Goal: Use online tool/utility: Utilize a website feature to perform a specific function

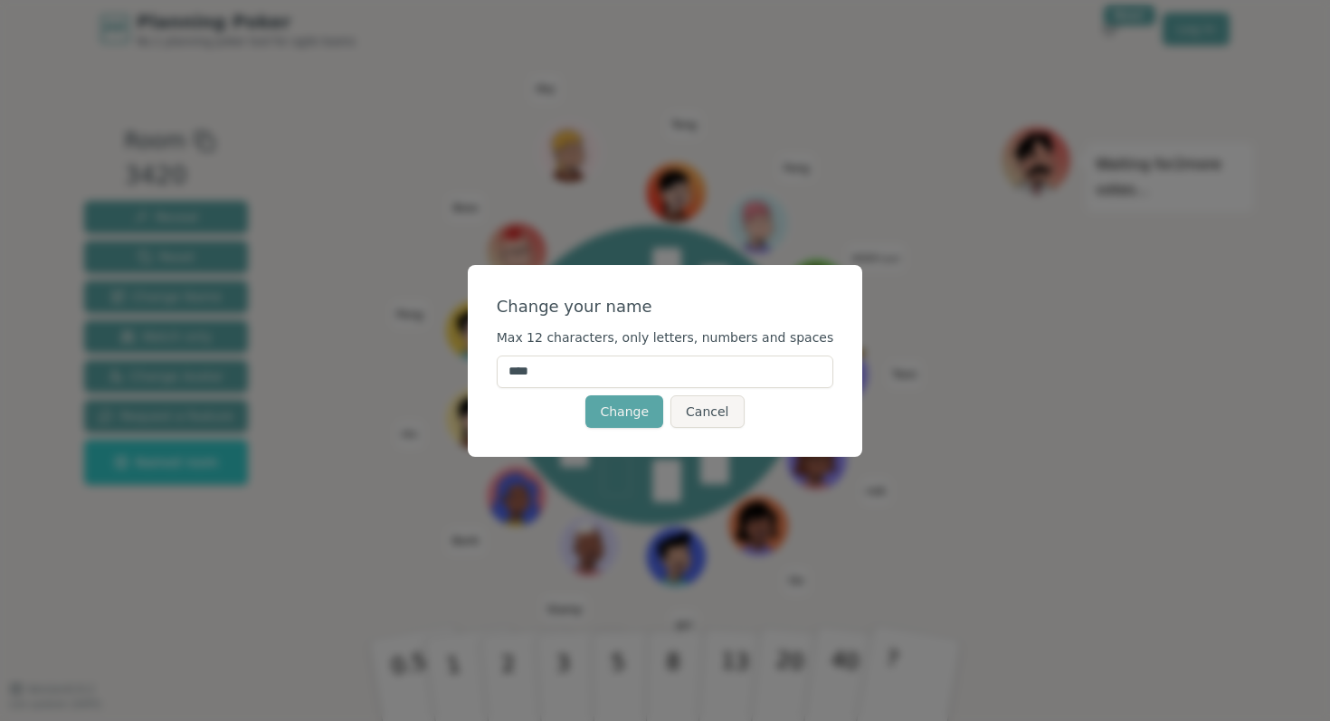
click at [681, 365] on input "****" at bounding box center [665, 371] width 337 height 33
type input "*"
type input "***"
click at [617, 412] on button "Change" at bounding box center [624, 411] width 78 height 33
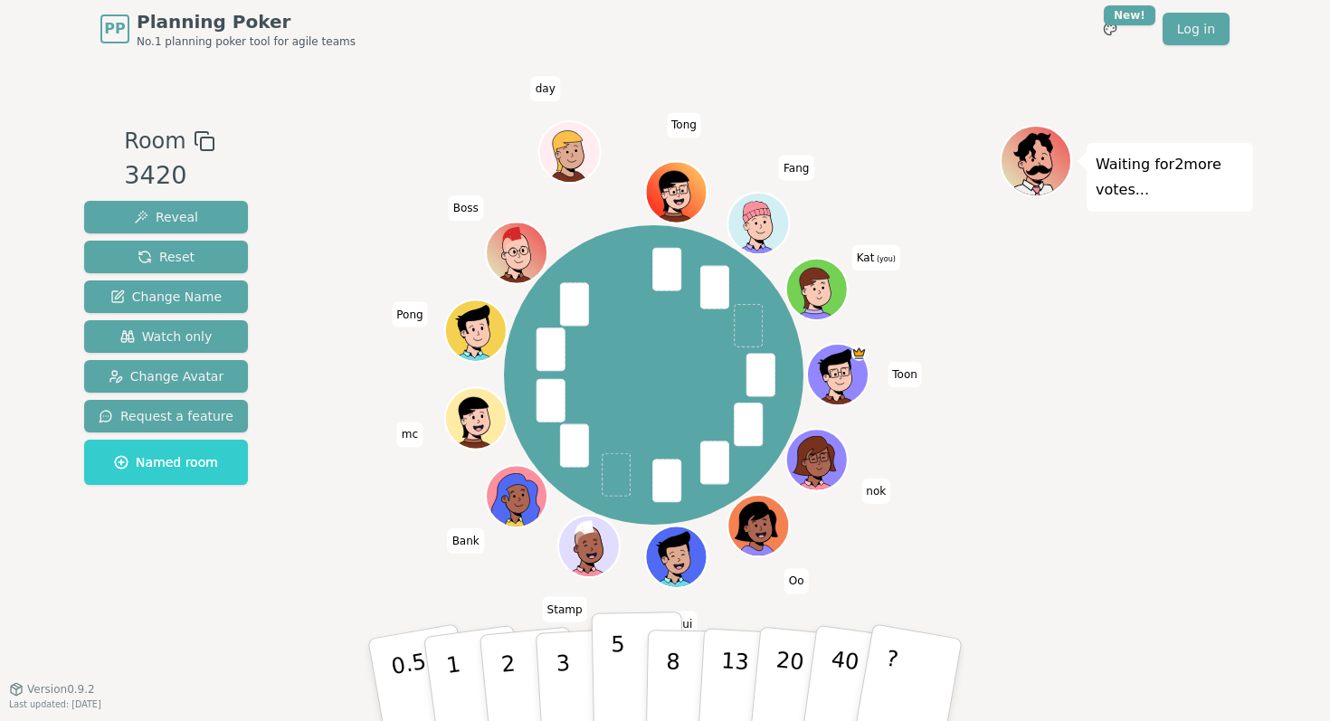
click at [620, 677] on p "5" at bounding box center [618, 680] width 15 height 98
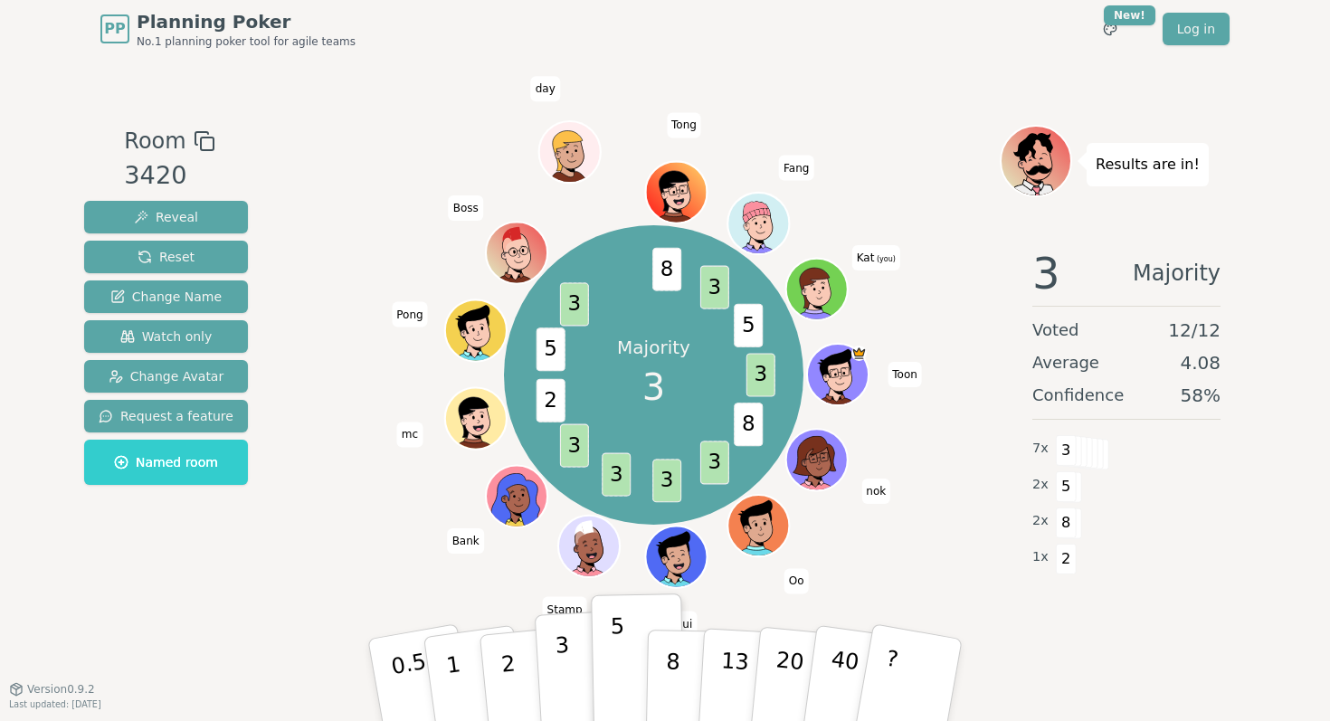
click at [547, 656] on button "3" at bounding box center [584, 680] width 99 height 141
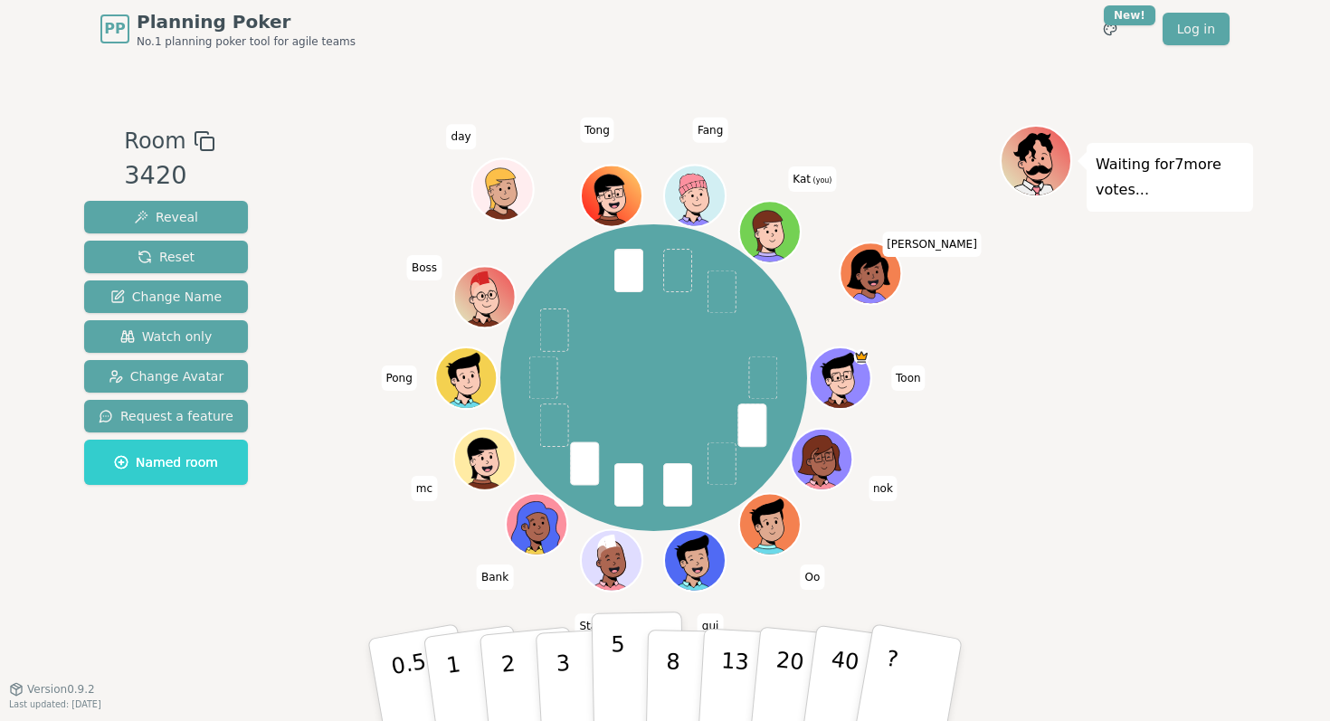
click at [628, 668] on button "5" at bounding box center [638, 679] width 93 height 137
click at [632, 674] on button "5" at bounding box center [638, 679] width 93 height 137
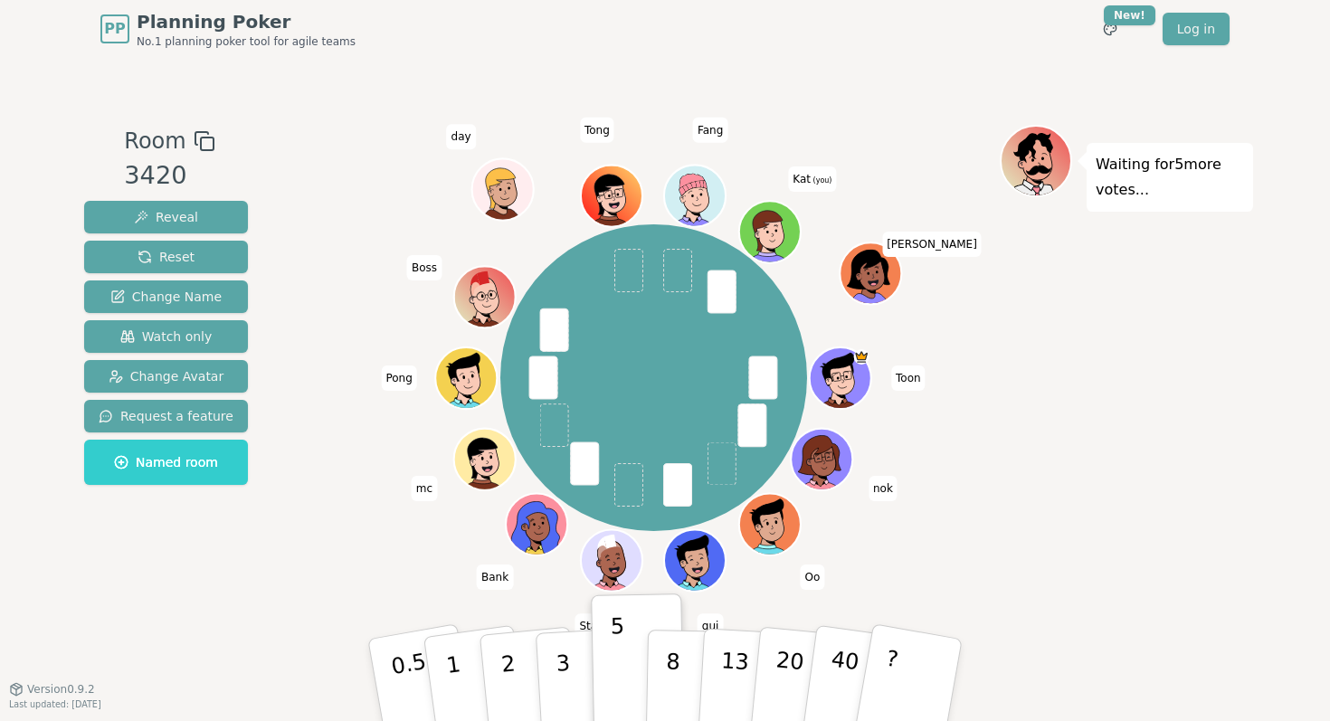
click at [773, 236] on icon at bounding box center [773, 240] width 30 height 9
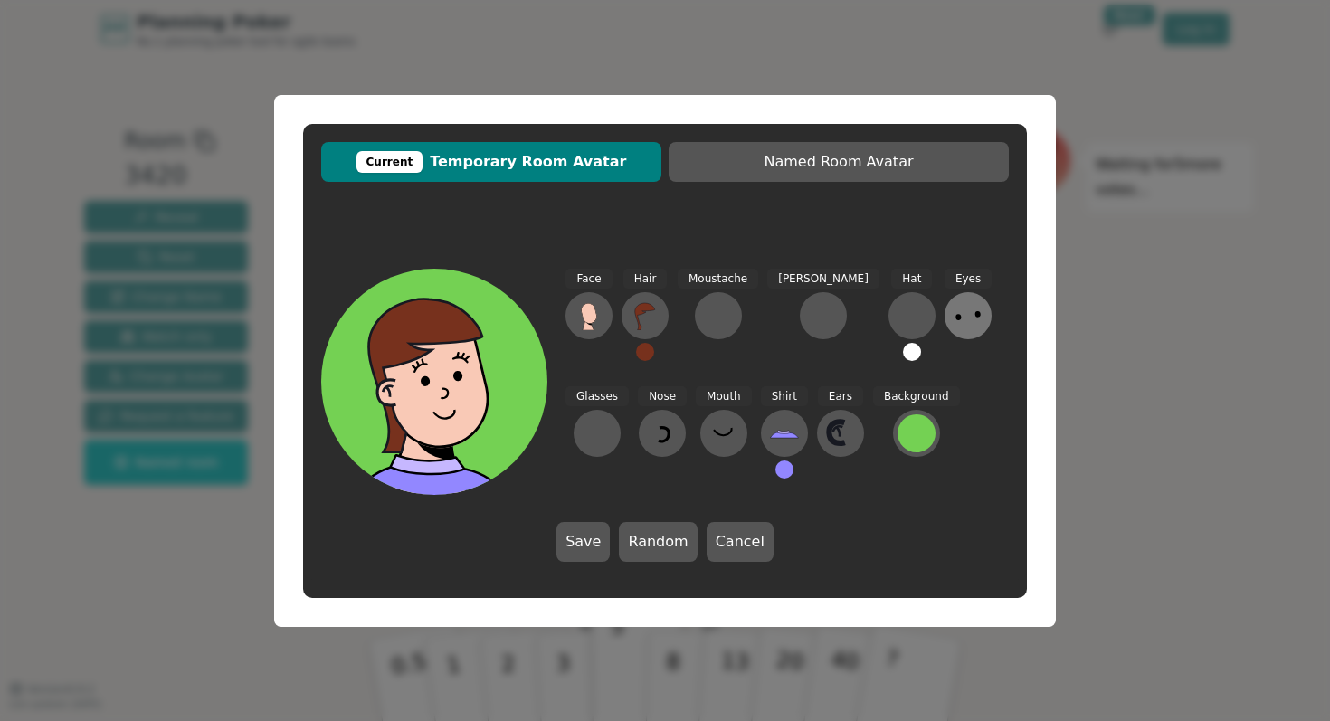
click at [953, 316] on icon at bounding box center [967, 315] width 29 height 29
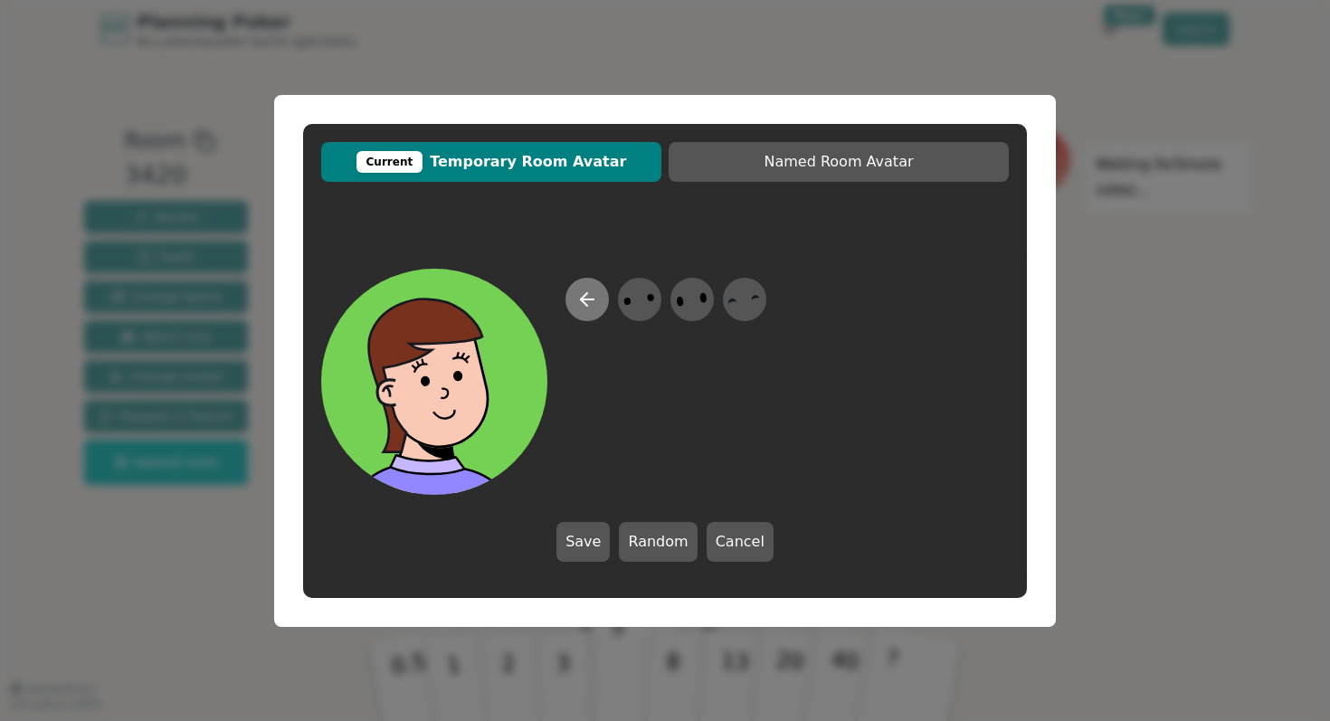
click at [582, 294] on icon at bounding box center [587, 300] width 22 height 22
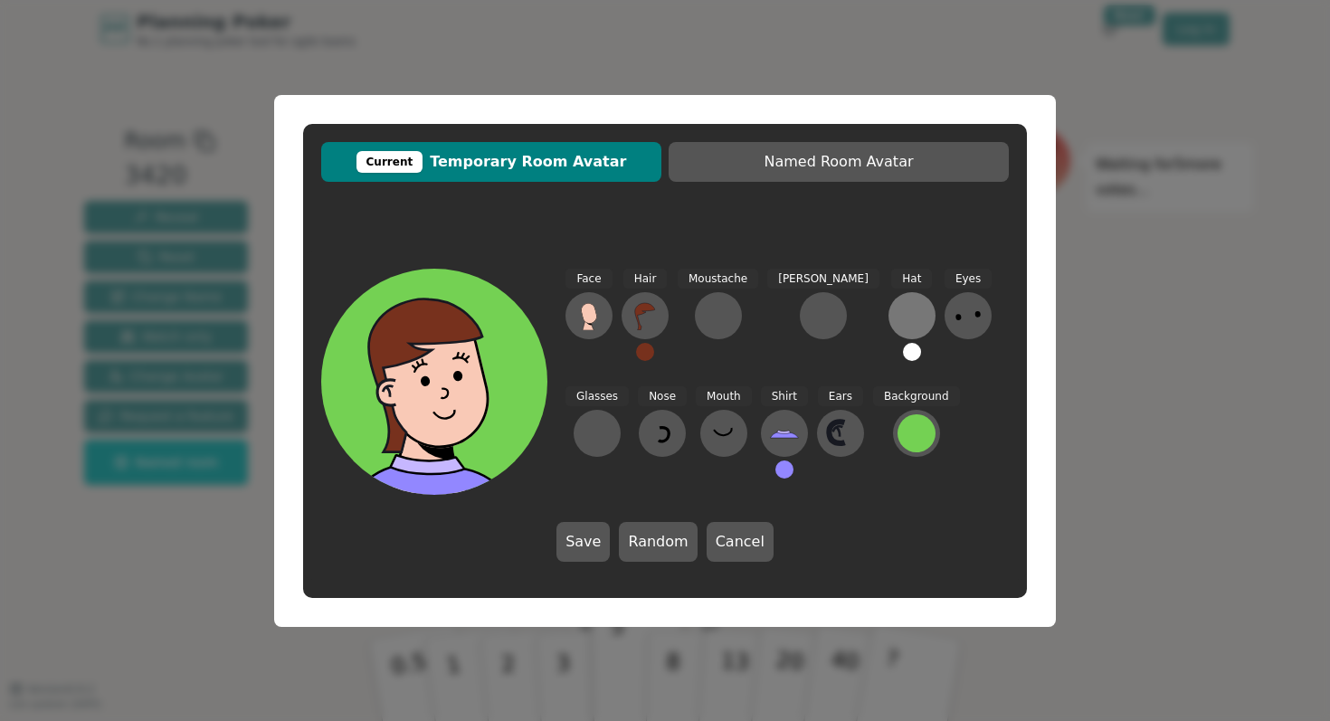
click at [897, 321] on div at bounding box center [911, 315] width 29 height 29
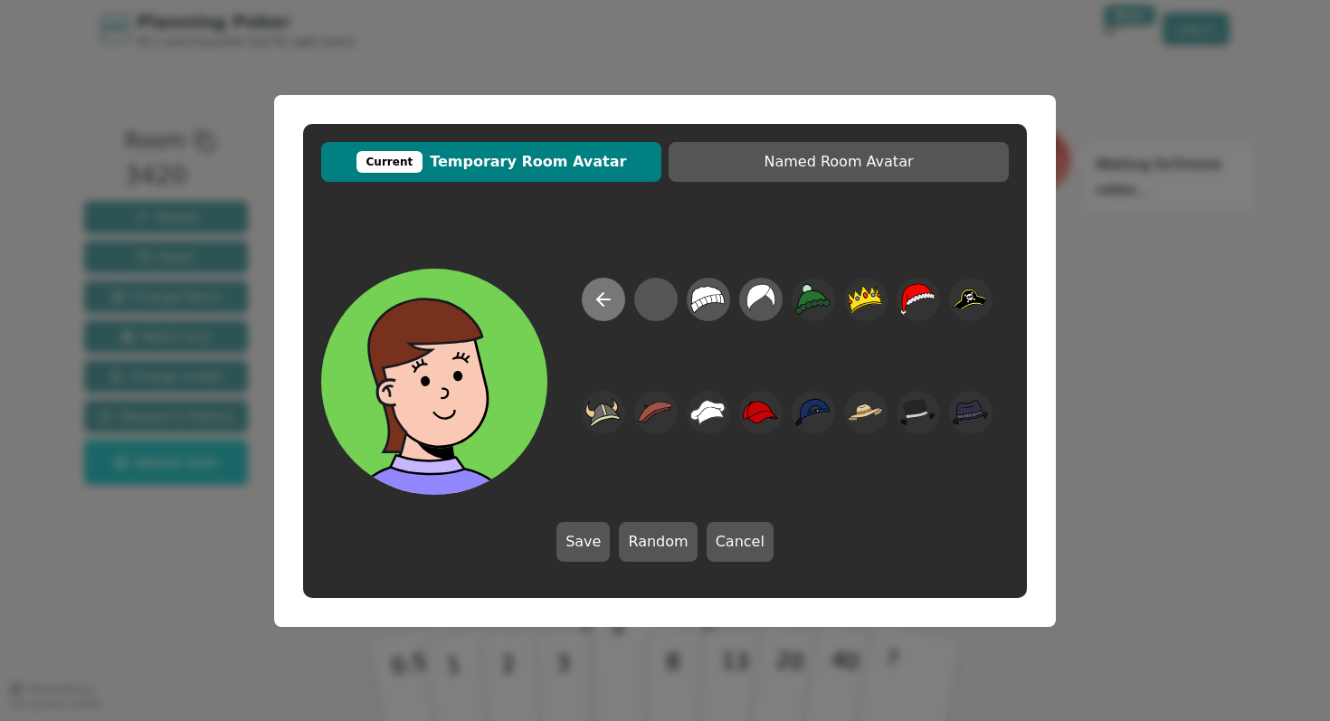
click at [593, 303] on icon at bounding box center [603, 300] width 22 height 22
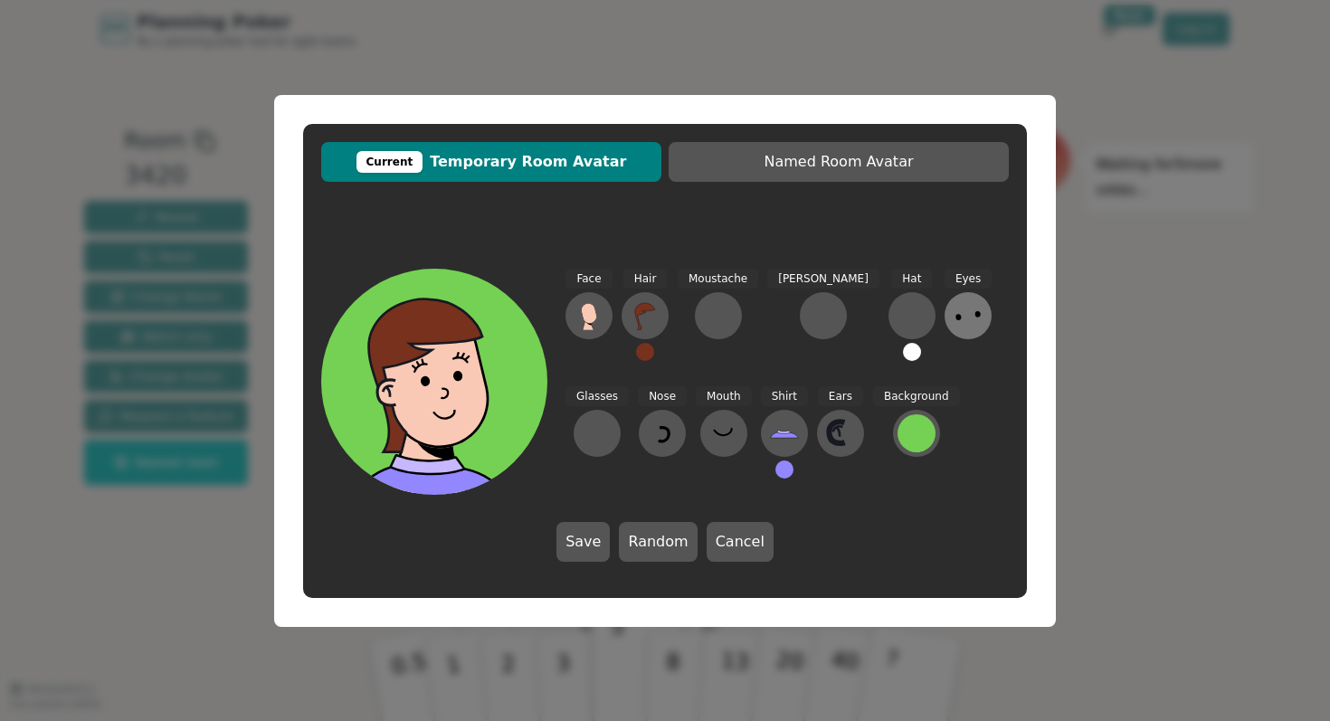
click at [955, 318] on ellipse at bounding box center [958, 317] width 6 height 6
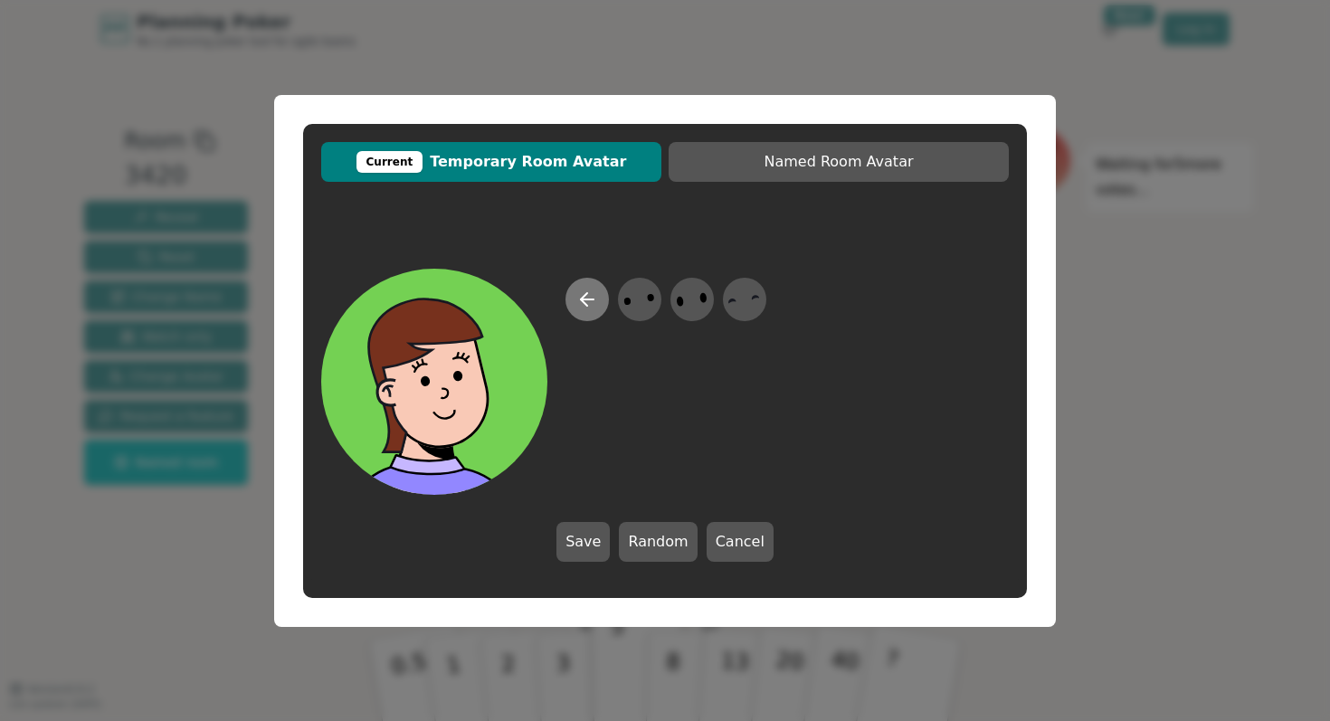
click at [599, 303] on button at bounding box center [586, 299] width 43 height 43
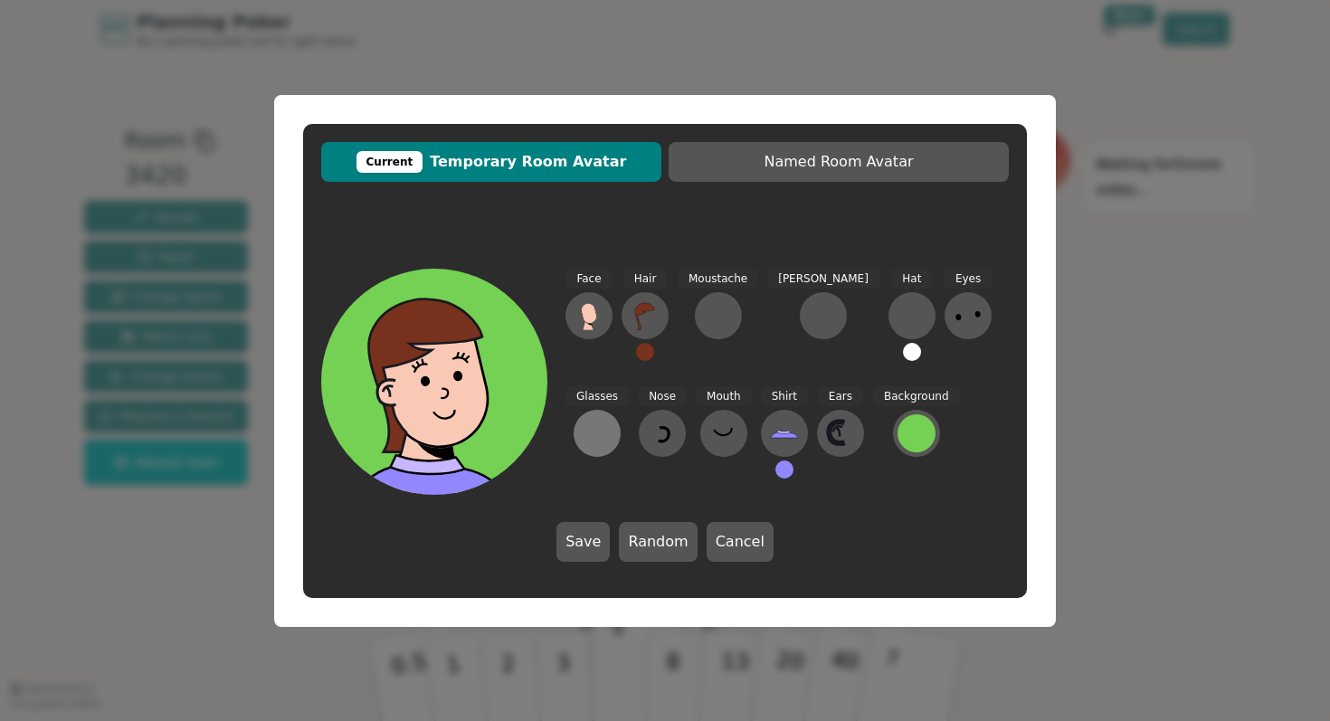
click at [621, 410] on button at bounding box center [596, 433] width 47 height 47
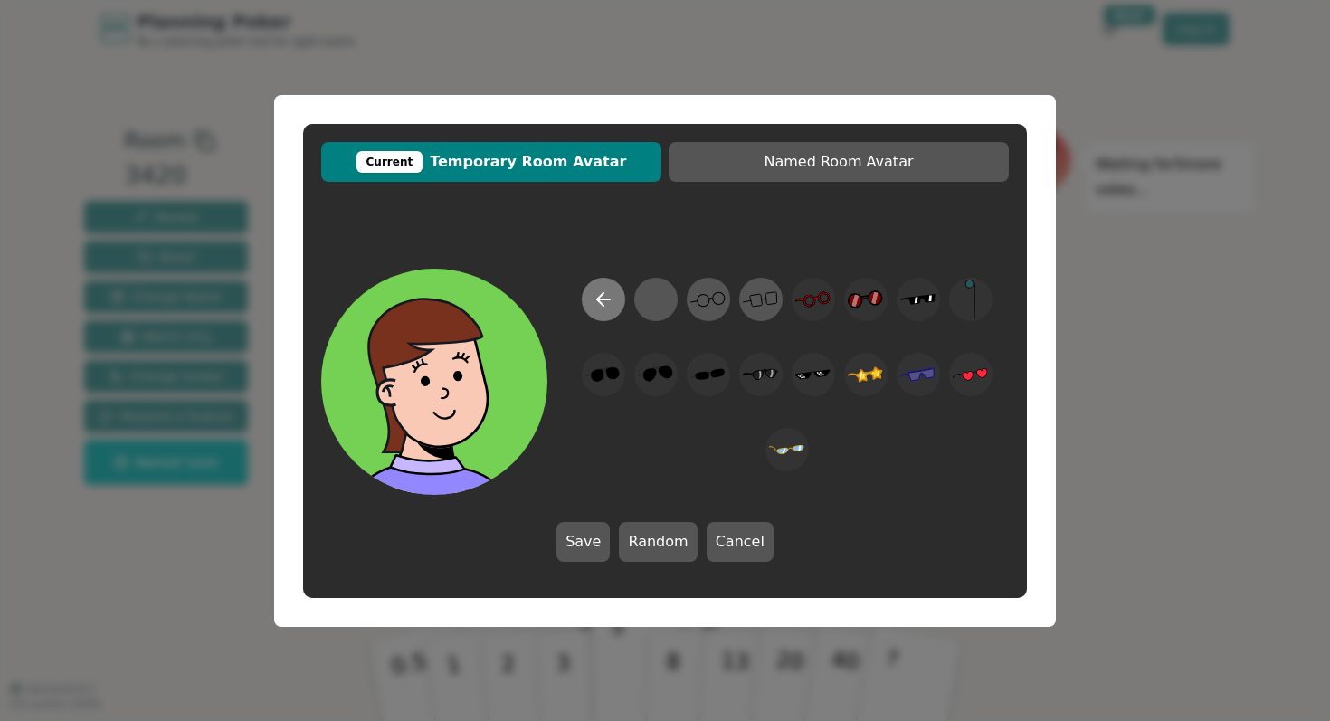
click at [609, 303] on icon at bounding box center [603, 300] width 22 height 22
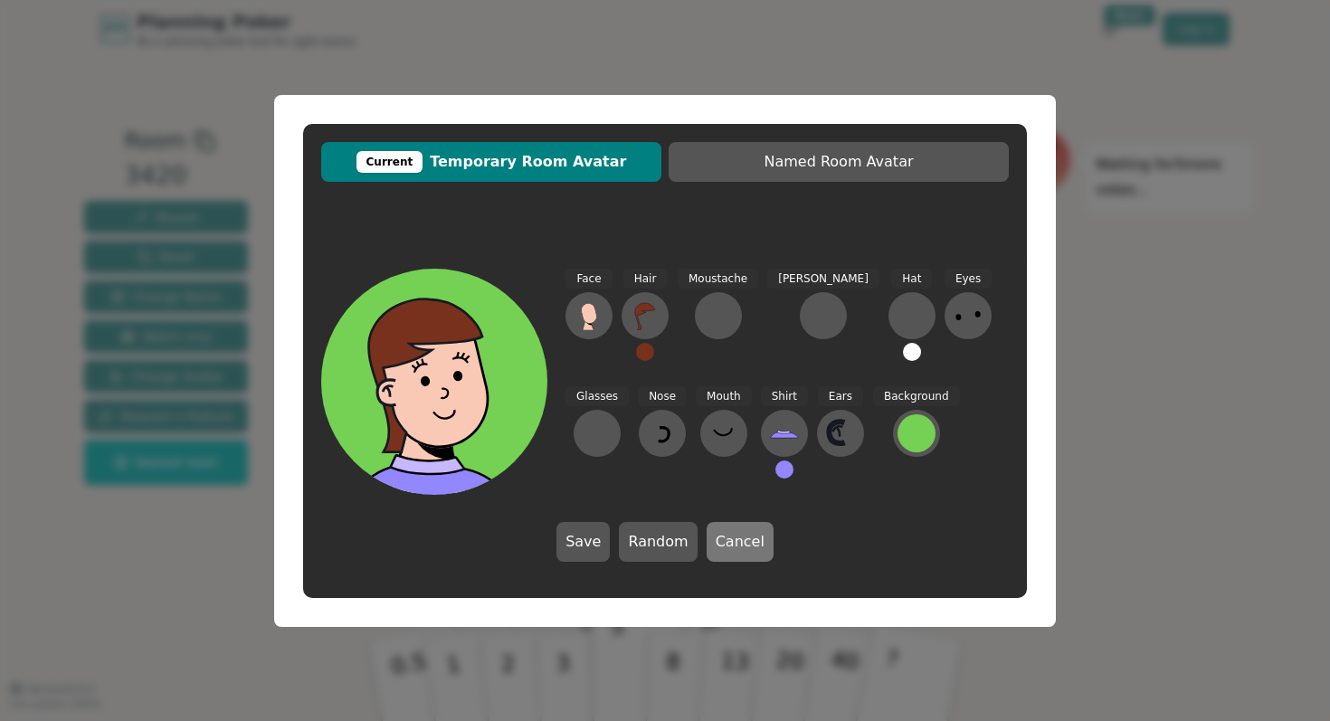
click at [740, 543] on button "Cancel" at bounding box center [739, 542] width 67 height 40
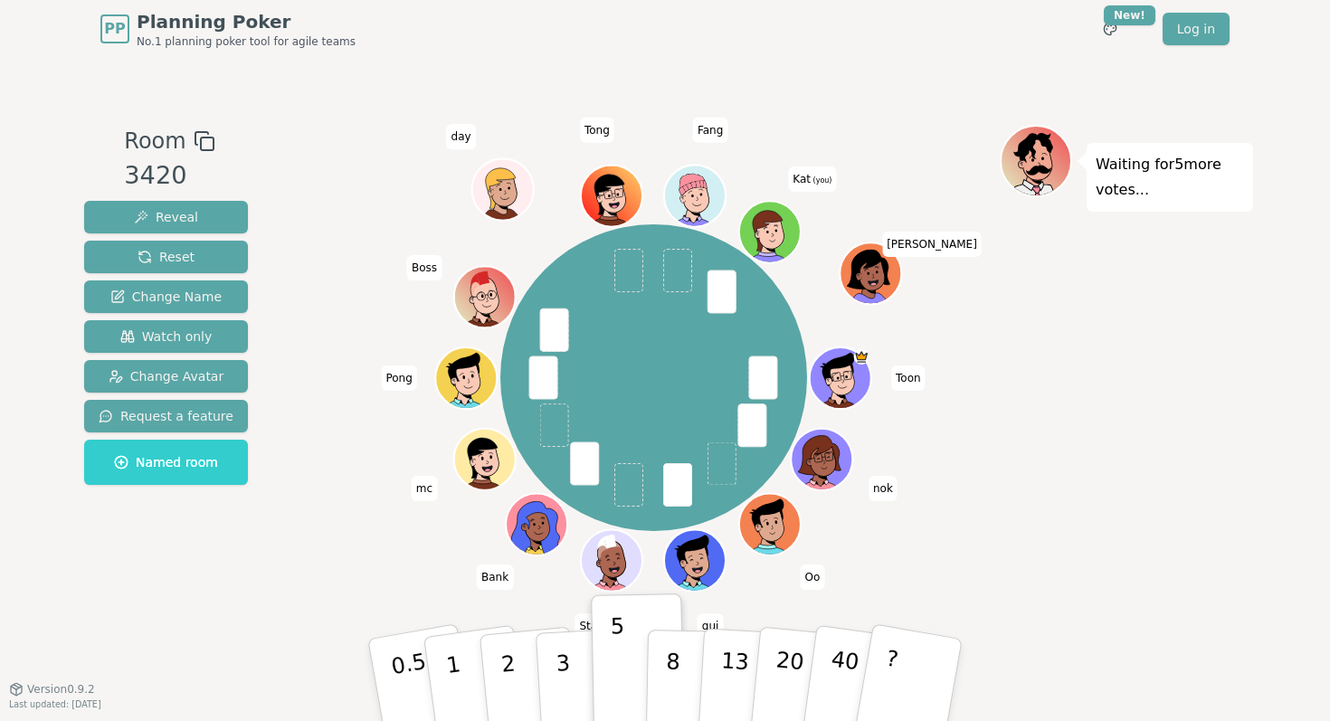
click at [782, 236] on icon at bounding box center [773, 240] width 30 height 9
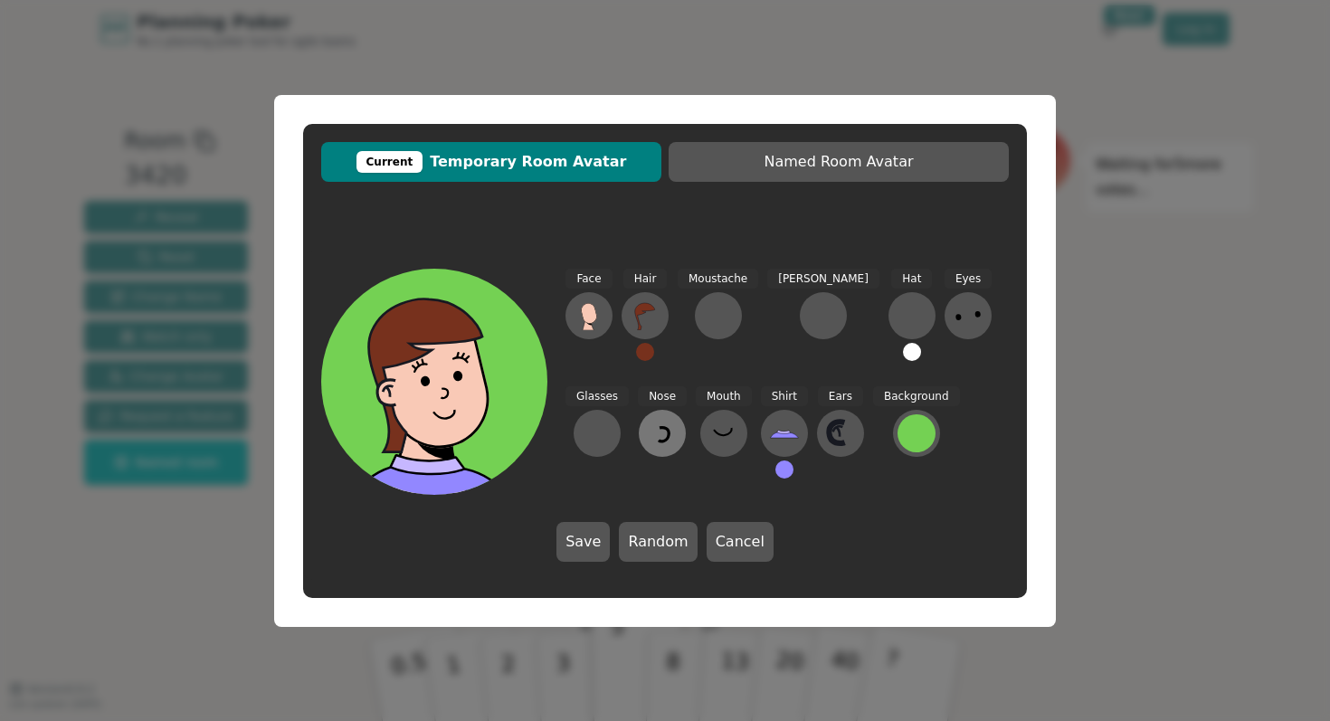
click at [648, 441] on icon at bounding box center [662, 433] width 29 height 29
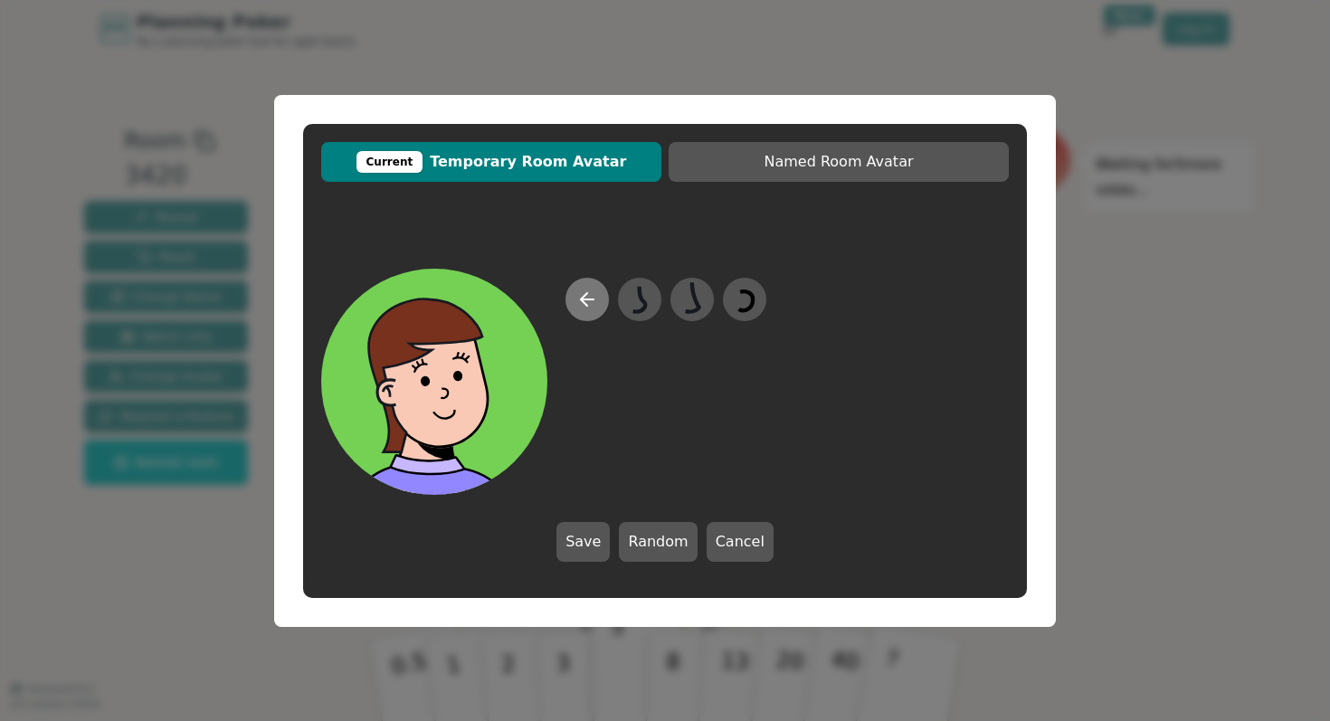
click at [591, 307] on icon at bounding box center [587, 300] width 22 height 22
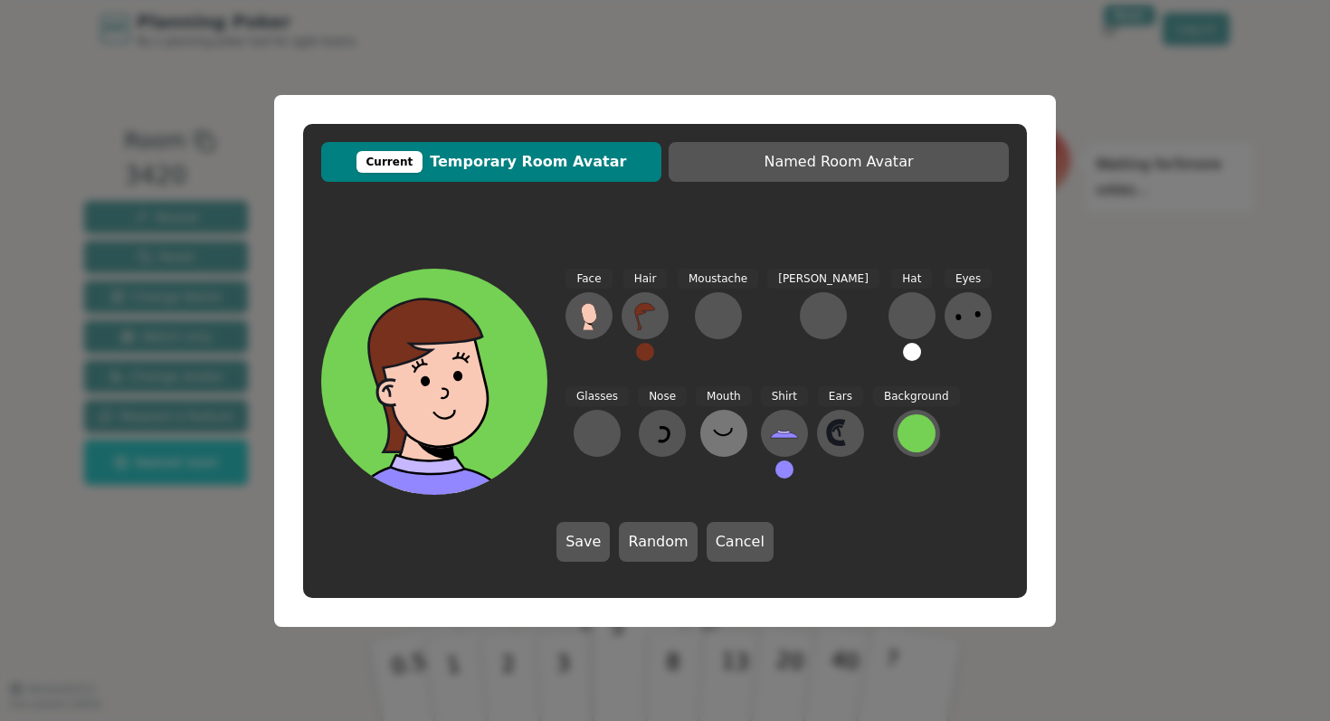
click at [709, 446] on icon at bounding box center [723, 433] width 29 height 29
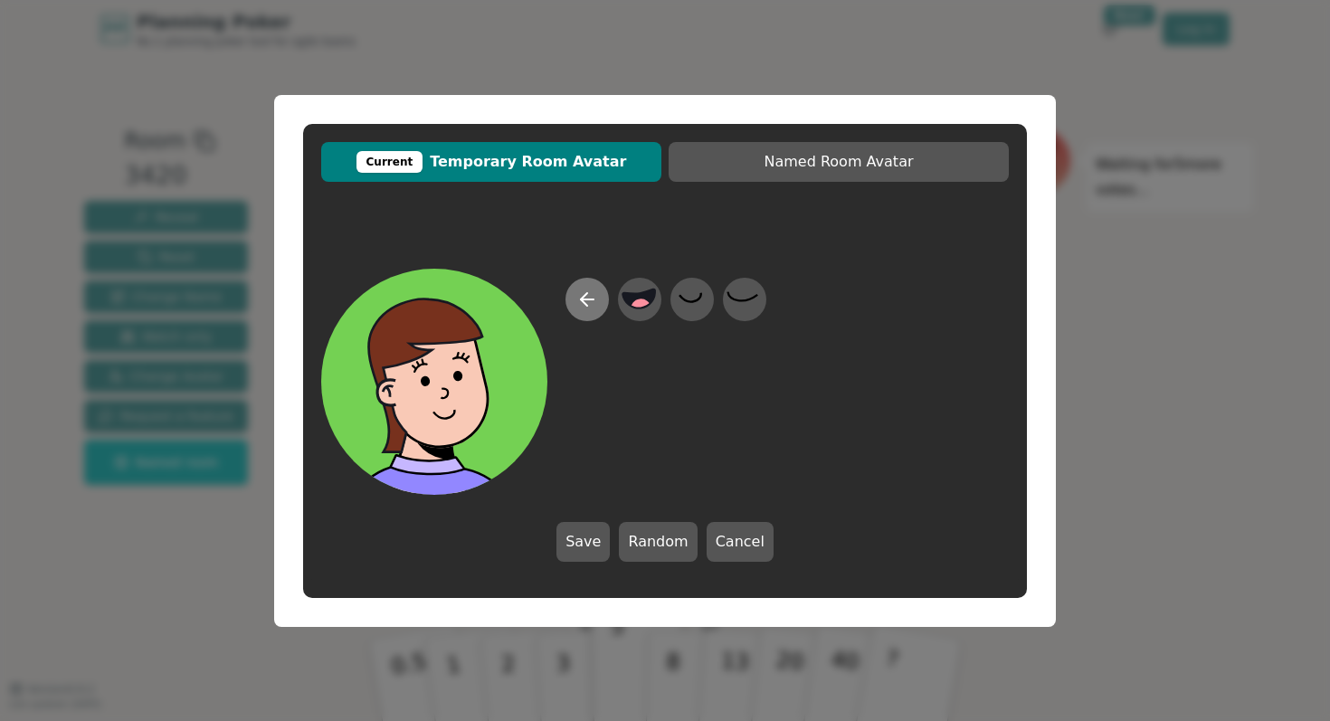
click at [579, 308] on icon at bounding box center [587, 300] width 22 height 22
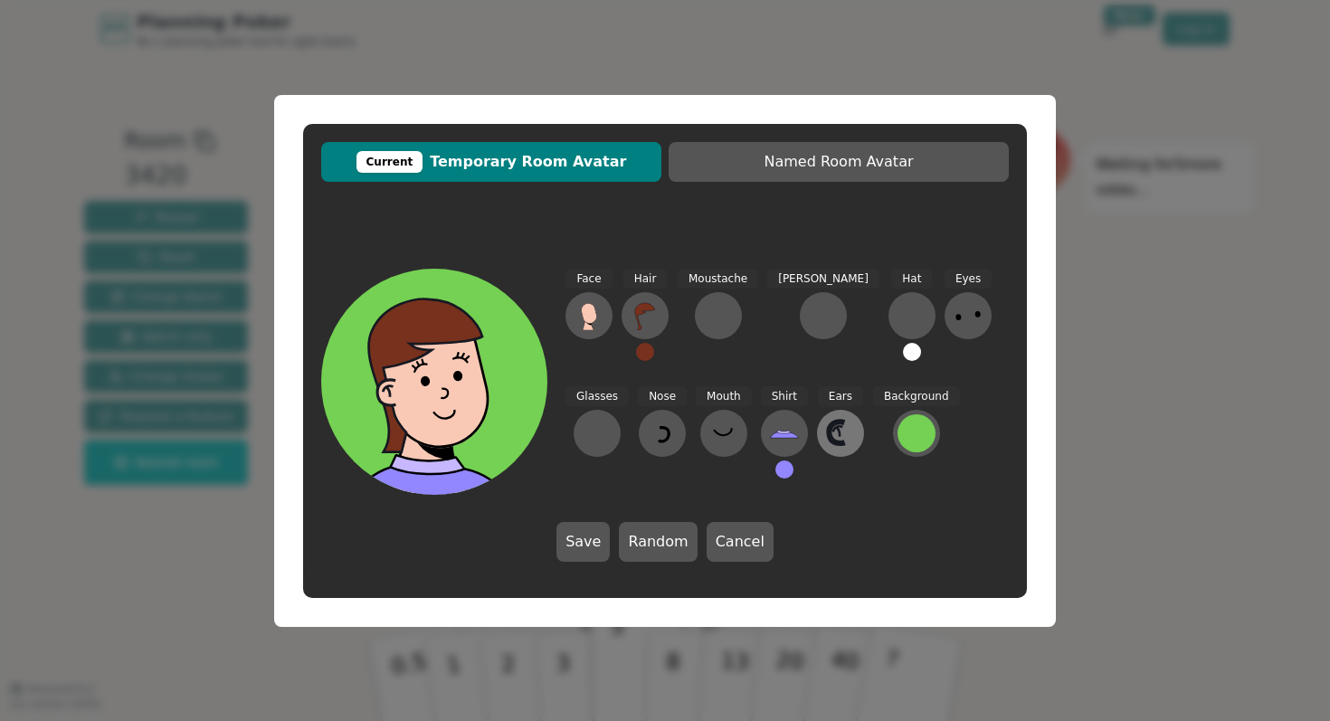
click at [829, 426] on icon at bounding box center [836, 433] width 15 height 22
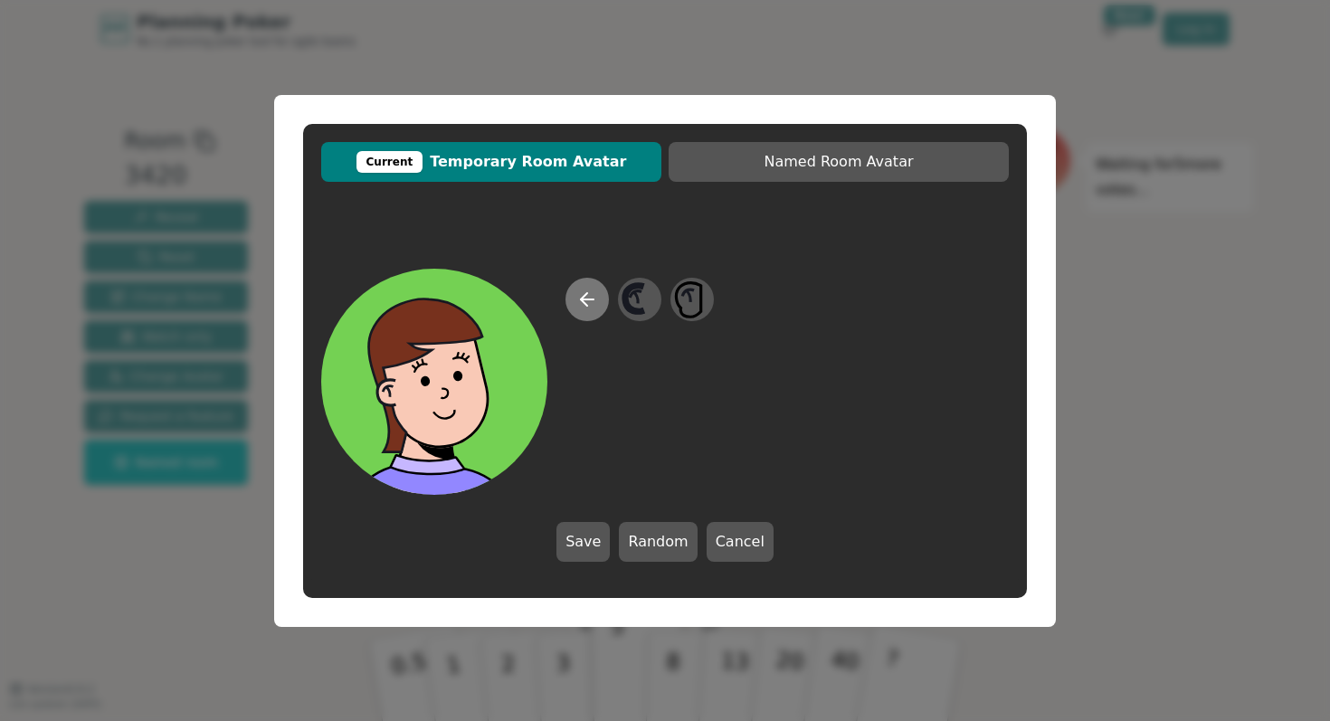
click at [602, 309] on button at bounding box center [586, 299] width 43 height 43
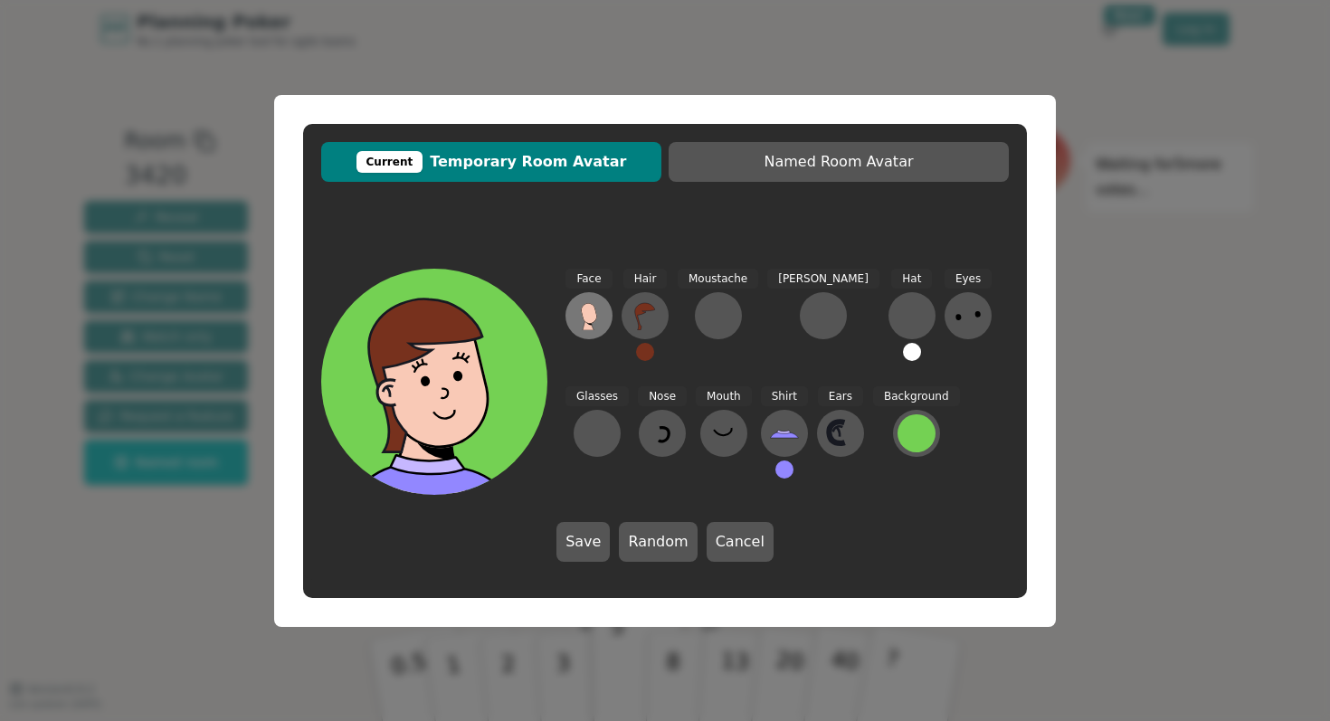
click at [609, 326] on div "Face" at bounding box center [588, 323] width 47 height 109
click at [573, 317] on button at bounding box center [588, 315] width 47 height 47
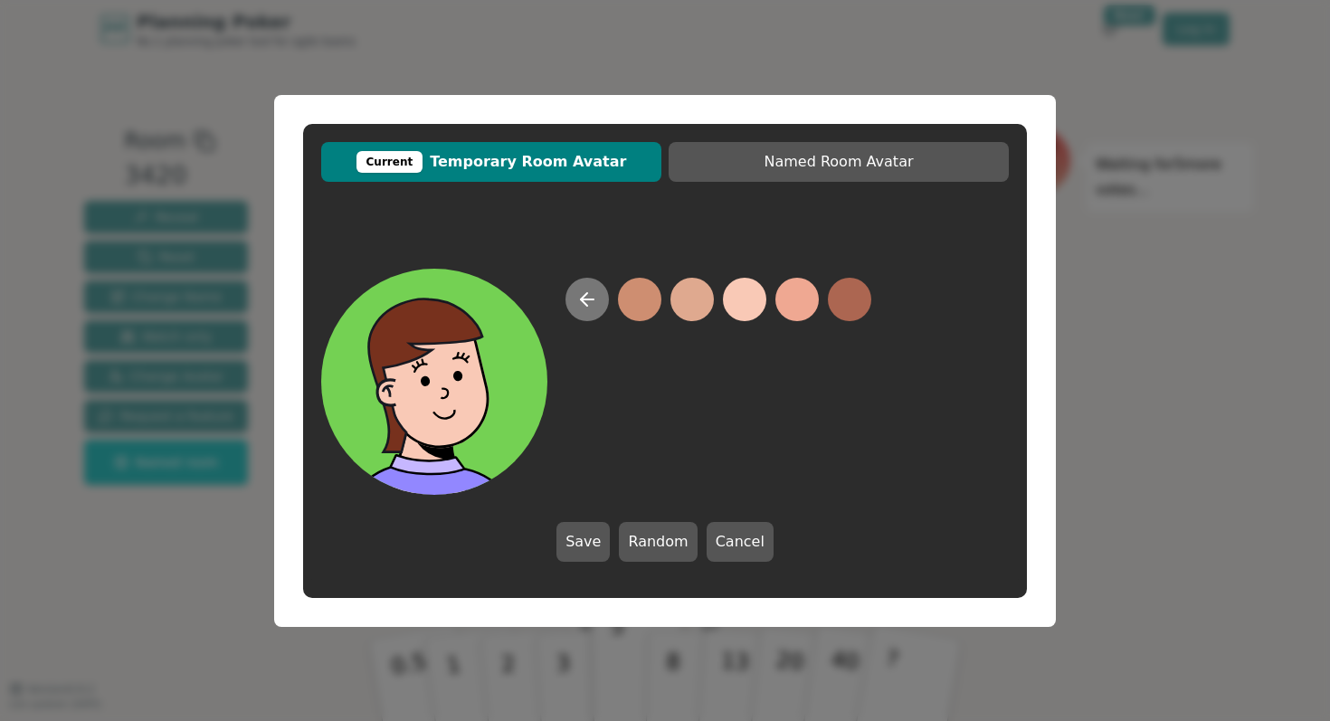
click at [582, 311] on button at bounding box center [586, 299] width 43 height 43
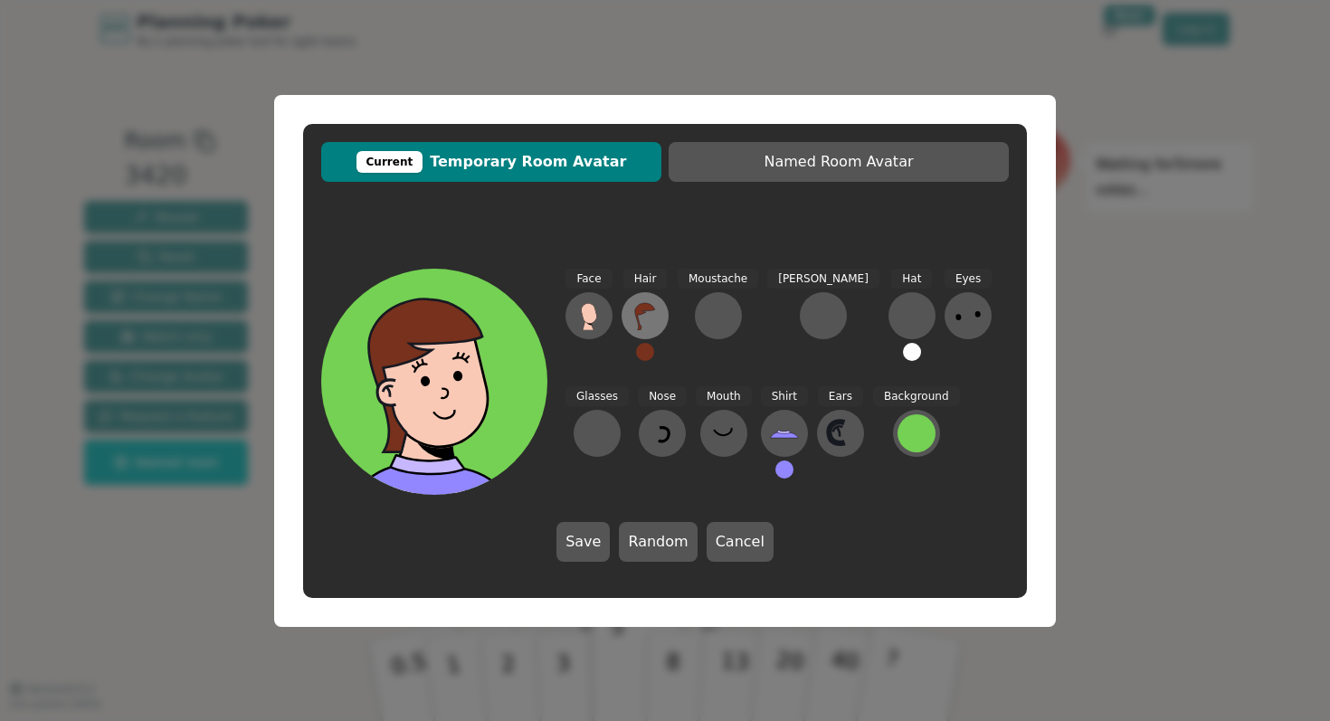
click at [647, 335] on button at bounding box center [644, 315] width 47 height 47
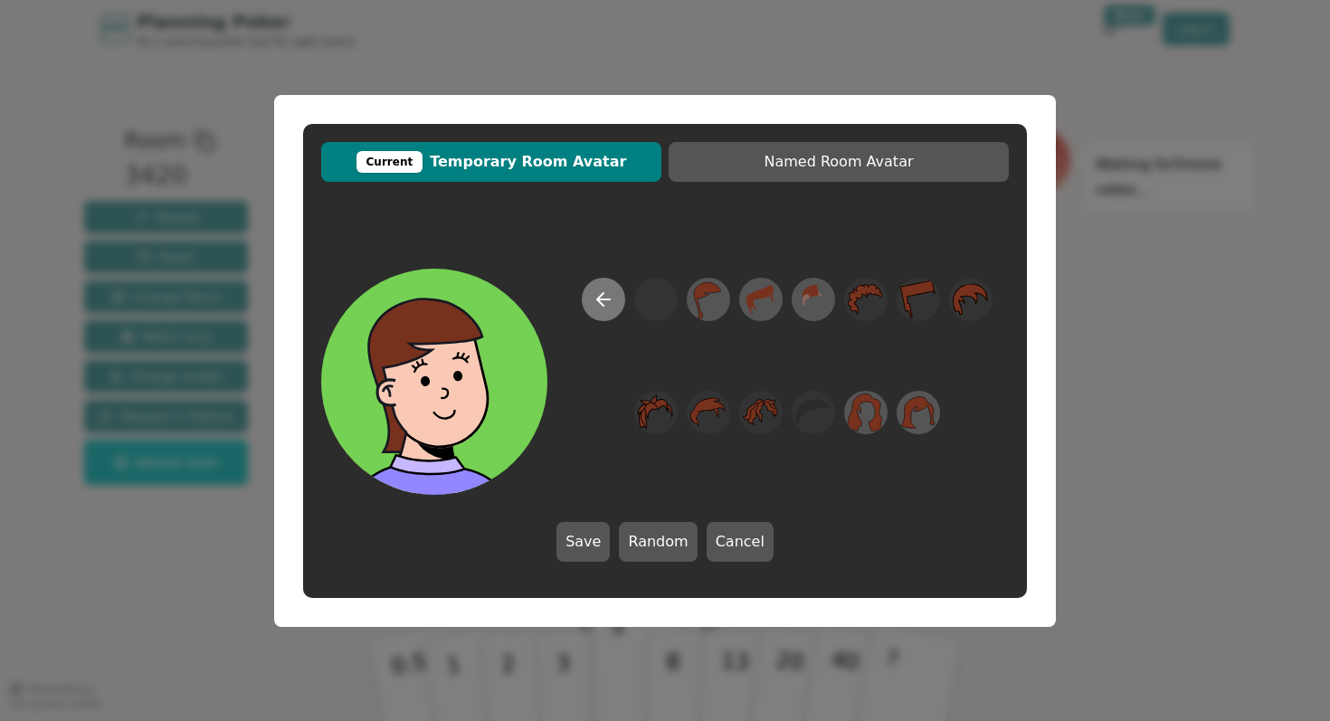
click at [594, 306] on icon at bounding box center [603, 300] width 22 height 22
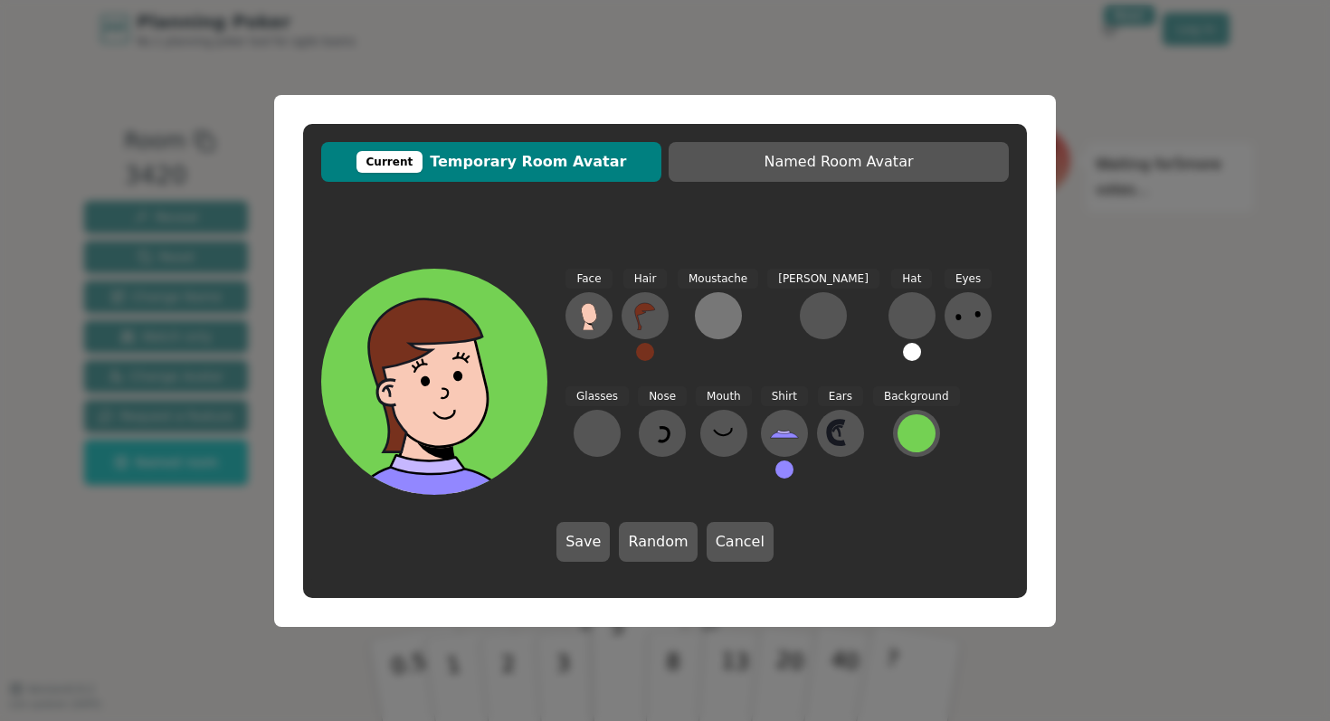
click at [710, 330] on button at bounding box center [718, 315] width 47 height 47
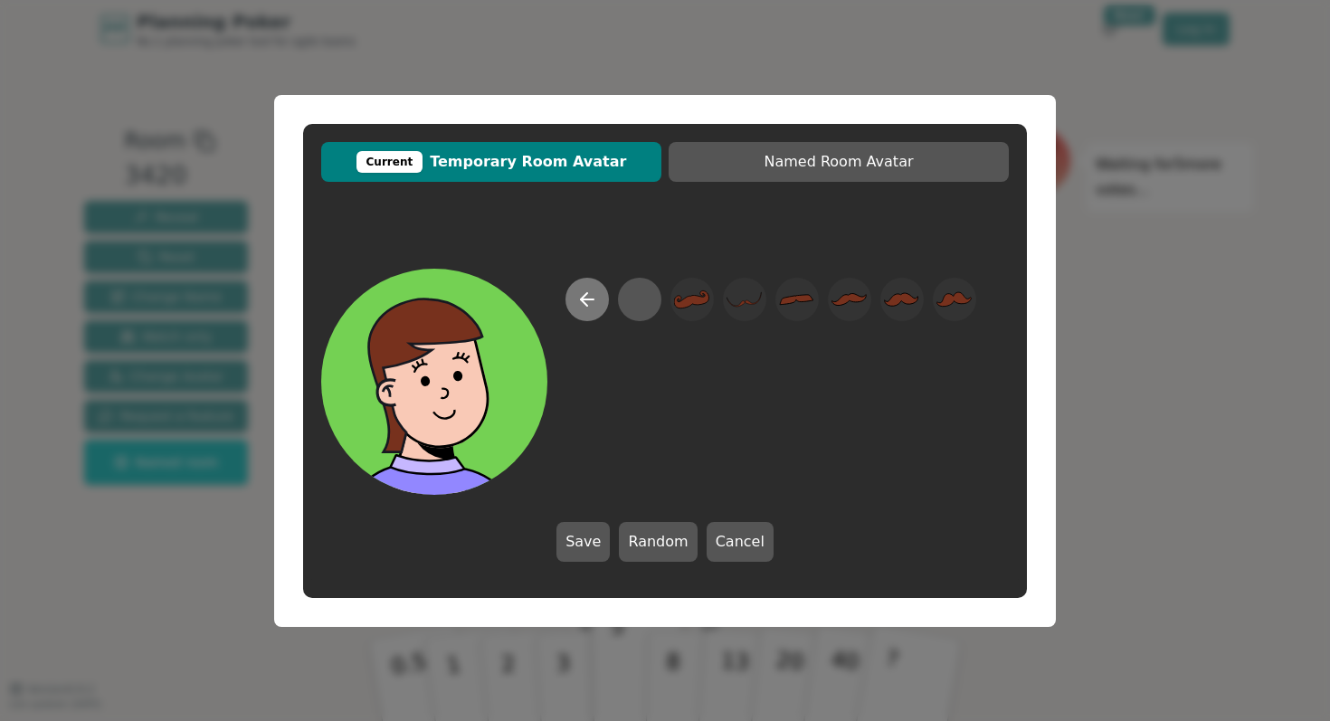
click at [598, 303] on button at bounding box center [586, 299] width 43 height 43
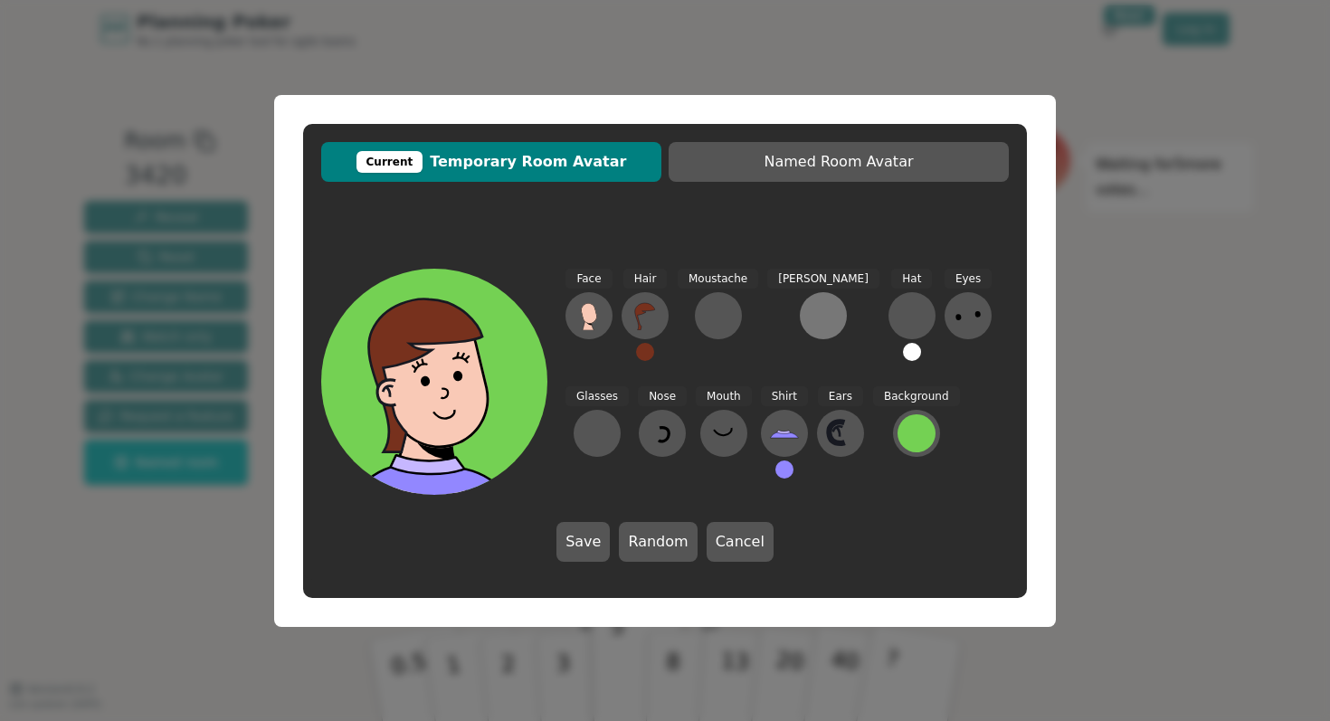
click at [782, 337] on div "[PERSON_NAME]" at bounding box center [823, 323] width 112 height 109
click at [809, 323] on div at bounding box center [823, 315] width 29 height 29
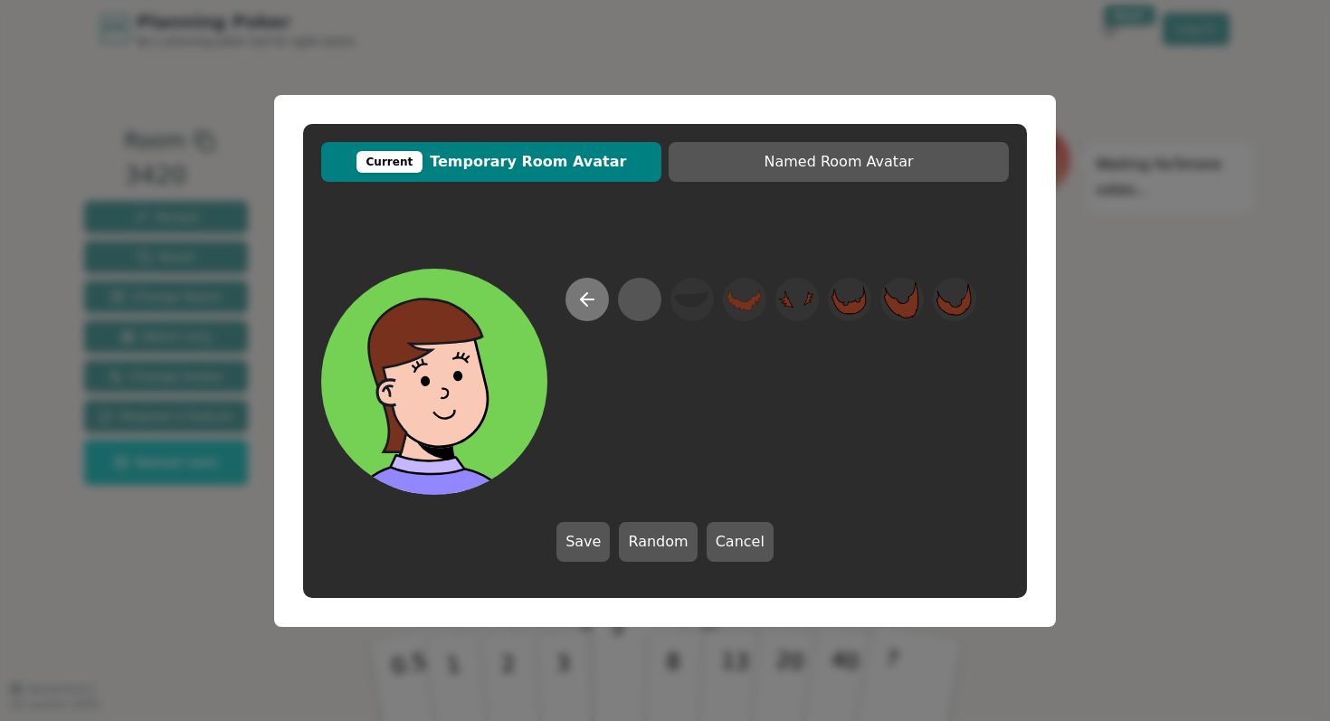
click at [577, 295] on icon at bounding box center [587, 300] width 22 height 22
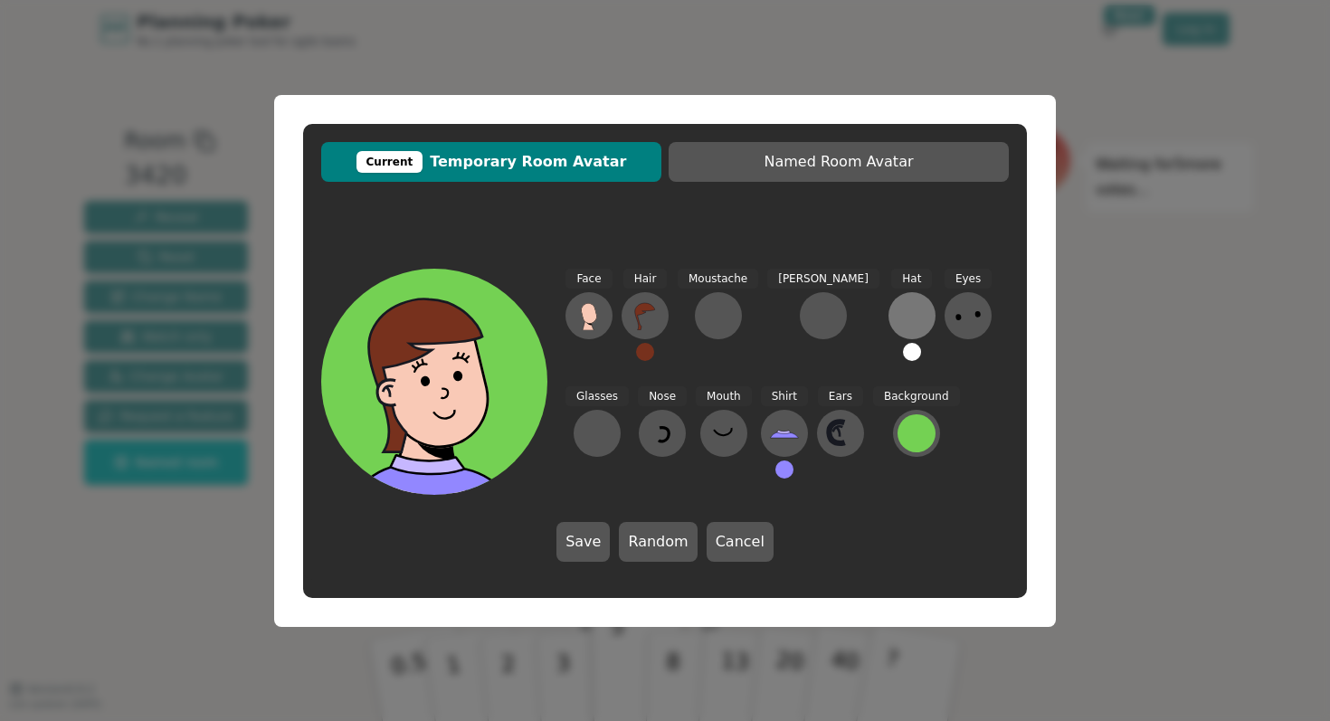
click at [897, 315] on div at bounding box center [911, 315] width 29 height 29
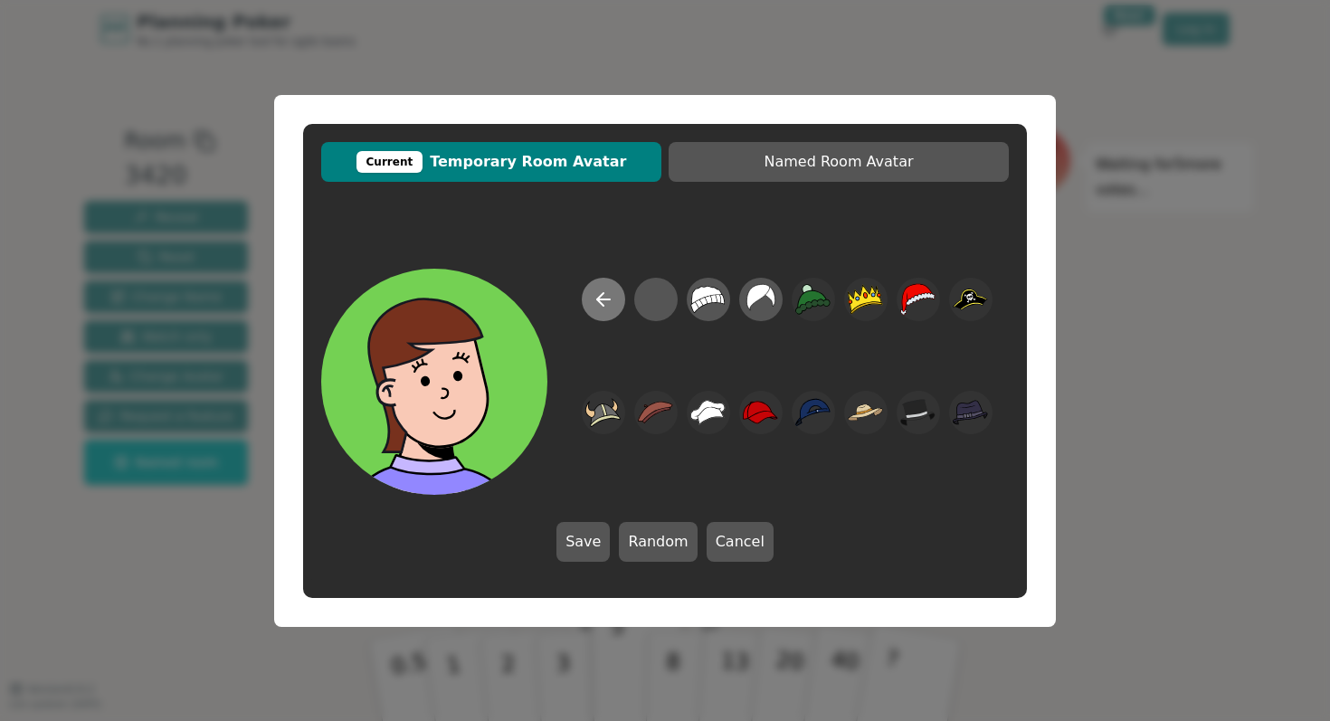
click at [599, 308] on icon at bounding box center [603, 300] width 22 height 22
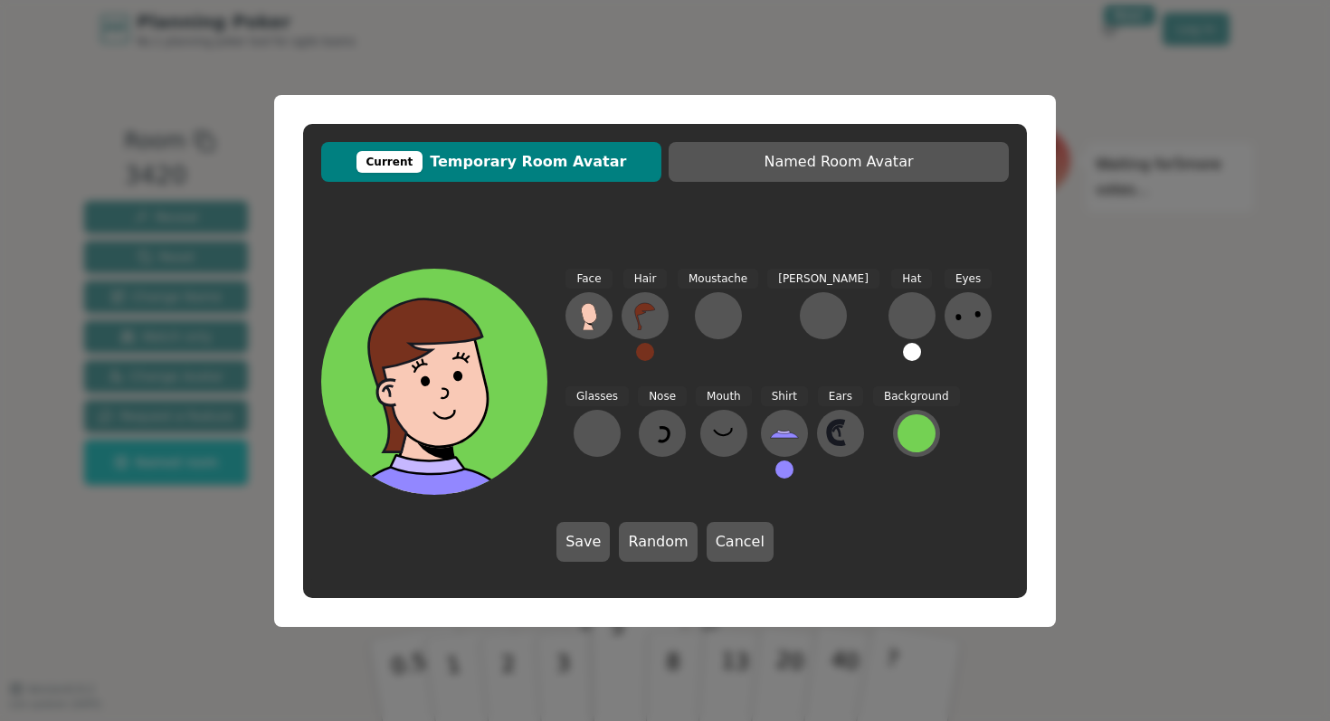
click at [874, 317] on div "Face Hair Moustache [PERSON_NAME] Hat Eyes Glasses Nose Mouth Shirt Ears Backgr…" at bounding box center [786, 382] width 443 height 226
click at [897, 322] on div at bounding box center [911, 315] width 29 height 29
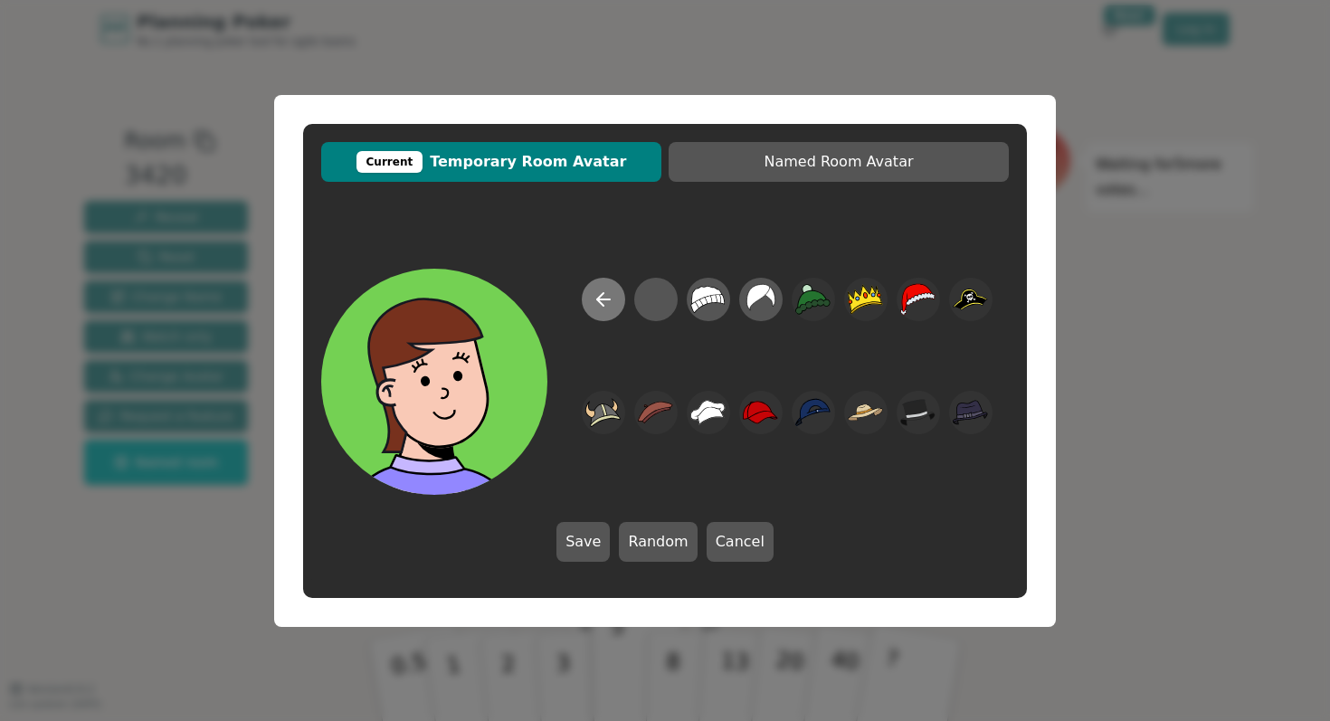
click at [608, 305] on icon at bounding box center [603, 300] width 22 height 22
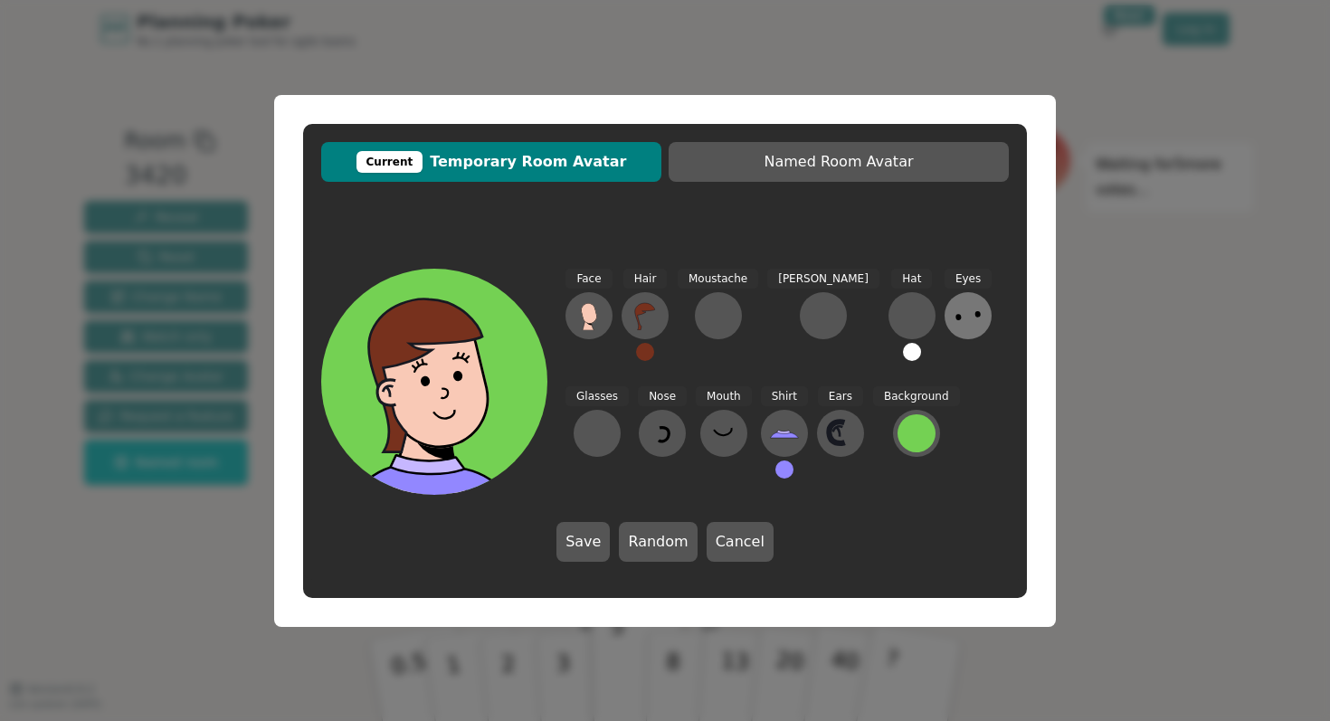
click at [953, 326] on icon at bounding box center [967, 315] width 29 height 29
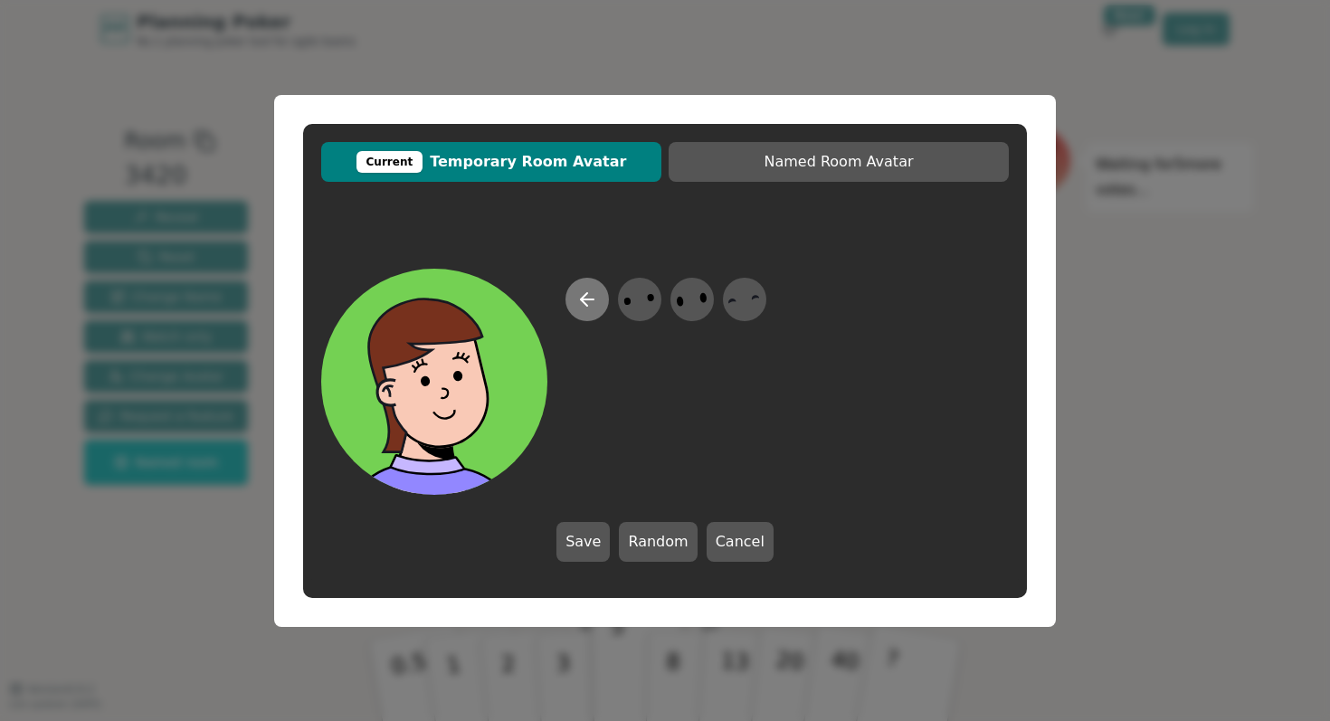
click at [572, 299] on button at bounding box center [586, 299] width 43 height 43
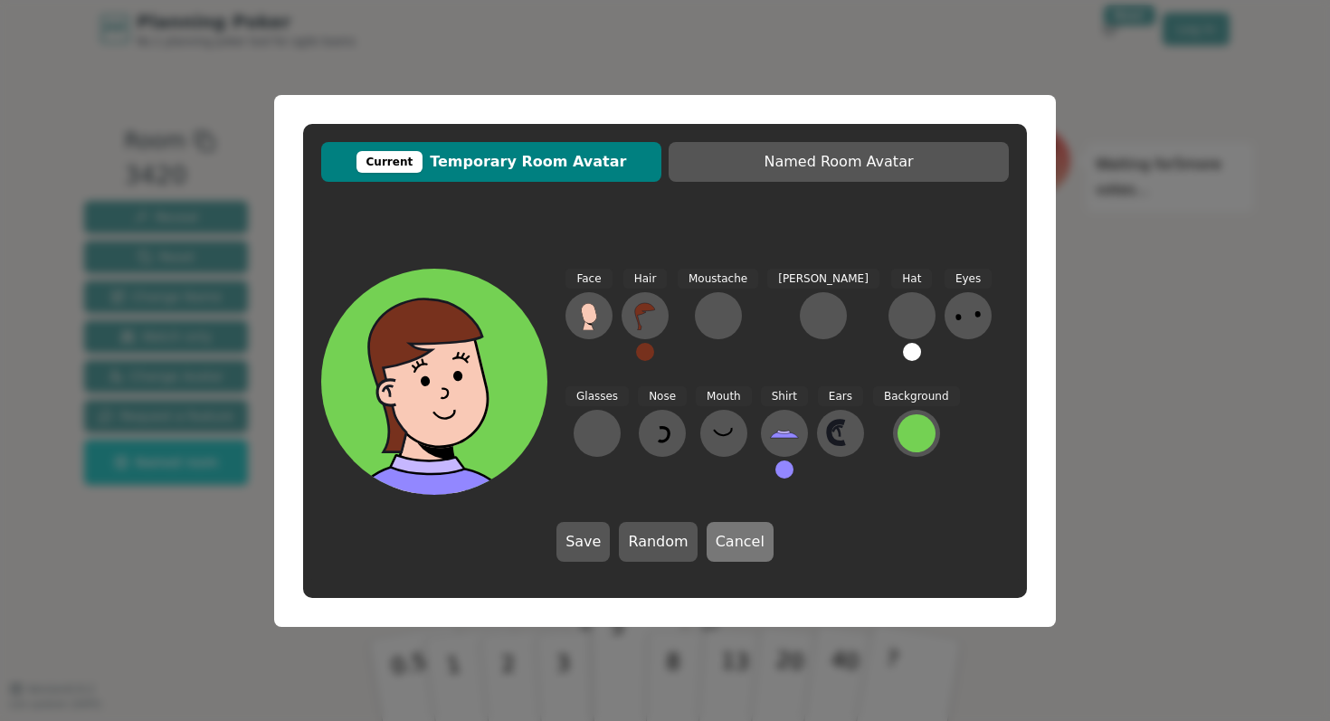
click at [733, 530] on button "Cancel" at bounding box center [739, 542] width 67 height 40
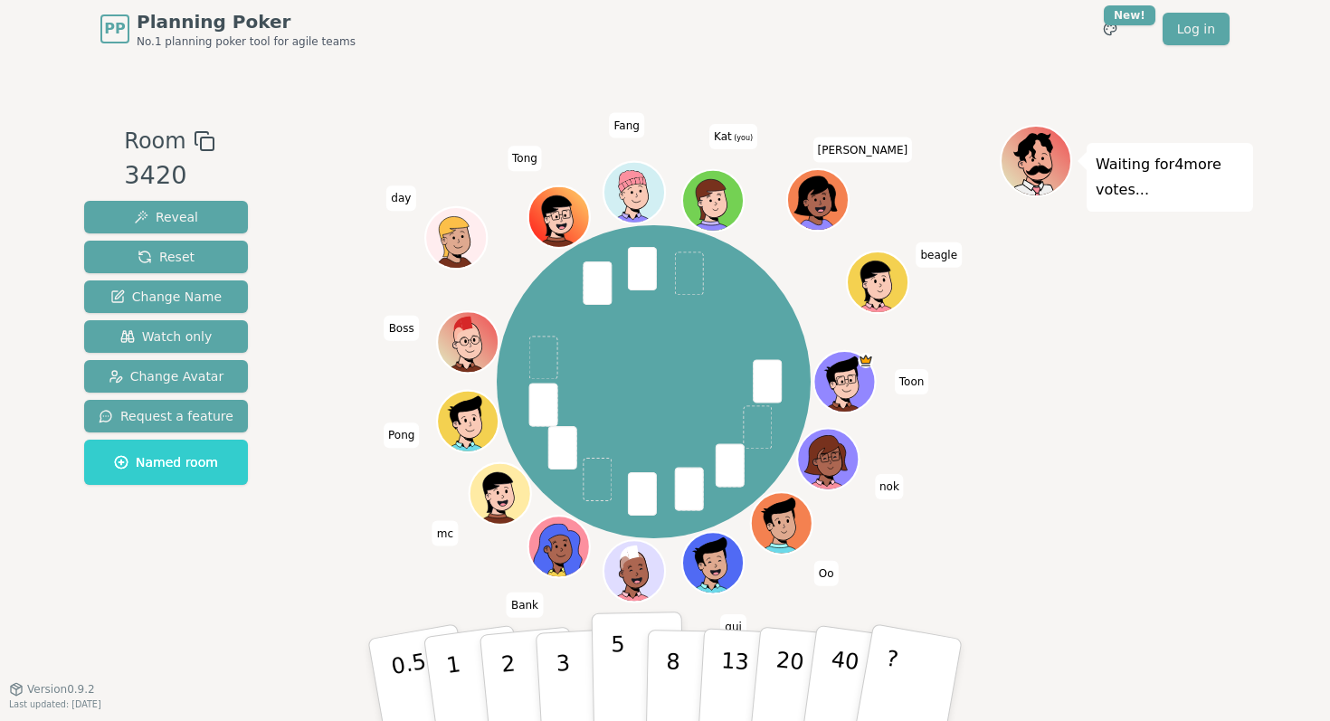
click at [621, 662] on p "5" at bounding box center [618, 680] width 15 height 98
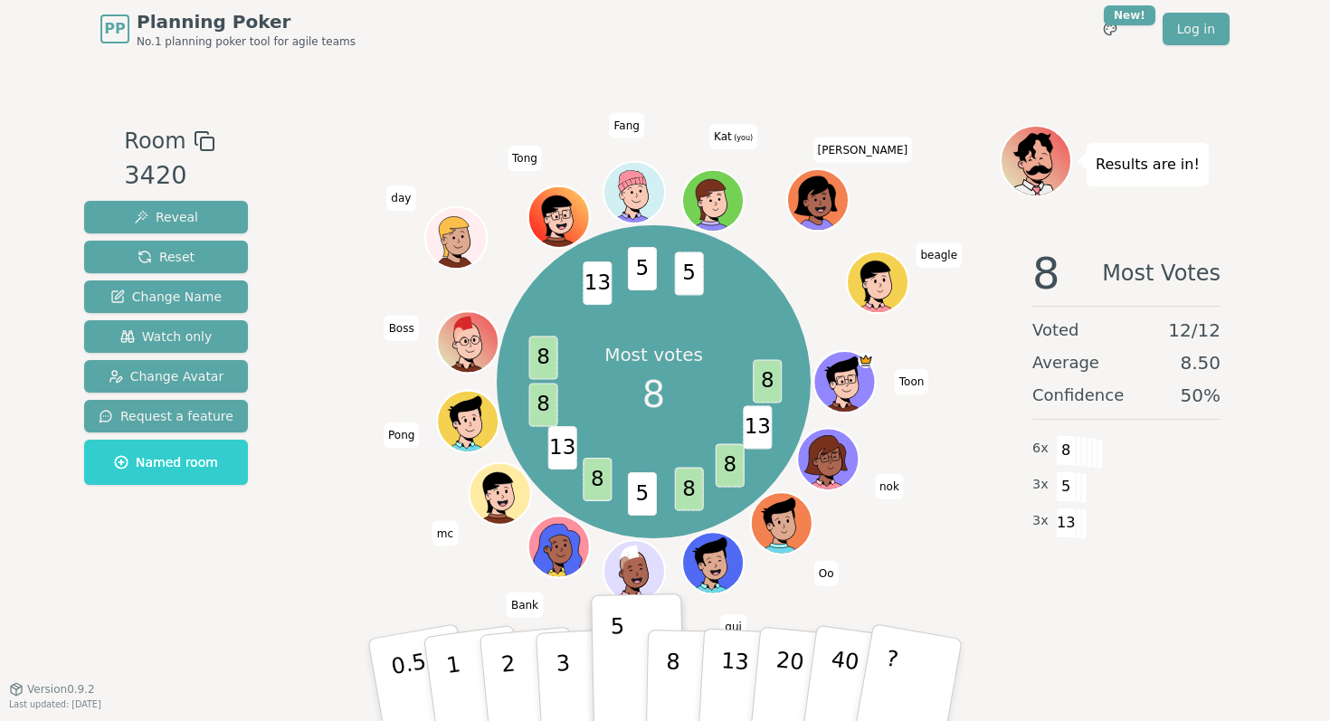
click at [375, 547] on div "Most votes 8 8 13 8 8 5 8 13 8 8 13 5 5 Toon nok Oo gui Stamp Bank mc Pong Boss…" at bounding box center [654, 381] width 692 height 449
click at [362, 319] on span "Boss" at bounding box center [348, 316] width 34 height 25
click at [319, 247] on div "Most votes 8 8 13 8 8 5 8 13 8 13 5 5 Toon nok Oo gui Stamp Bank mc Pong Boss d…" at bounding box center [654, 381] width 692 height 449
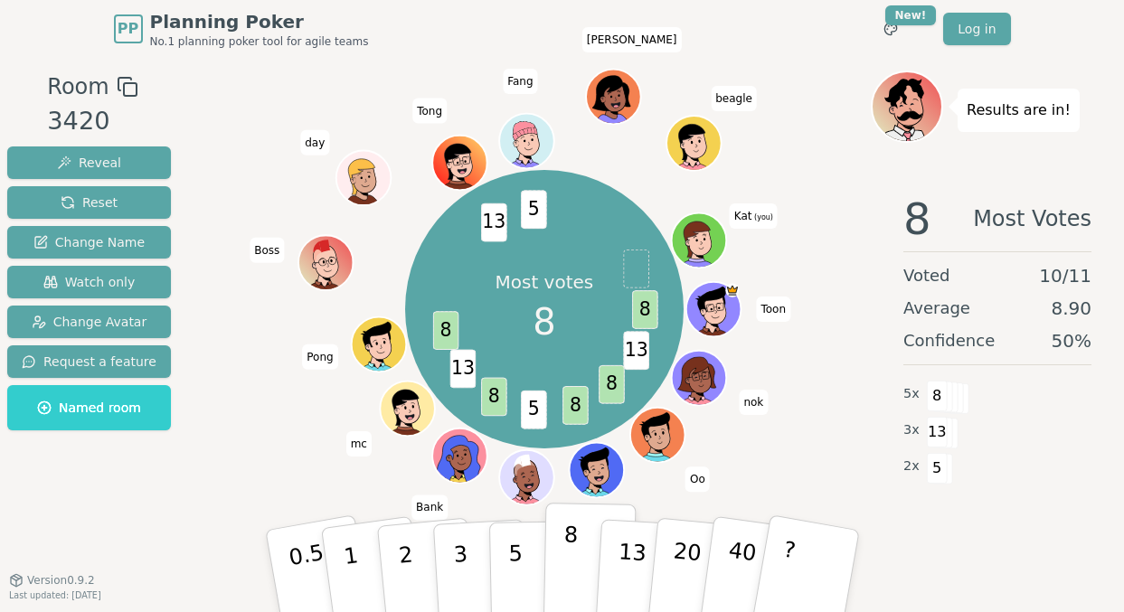
click at [582, 485] on button "8" at bounding box center [589, 571] width 93 height 137
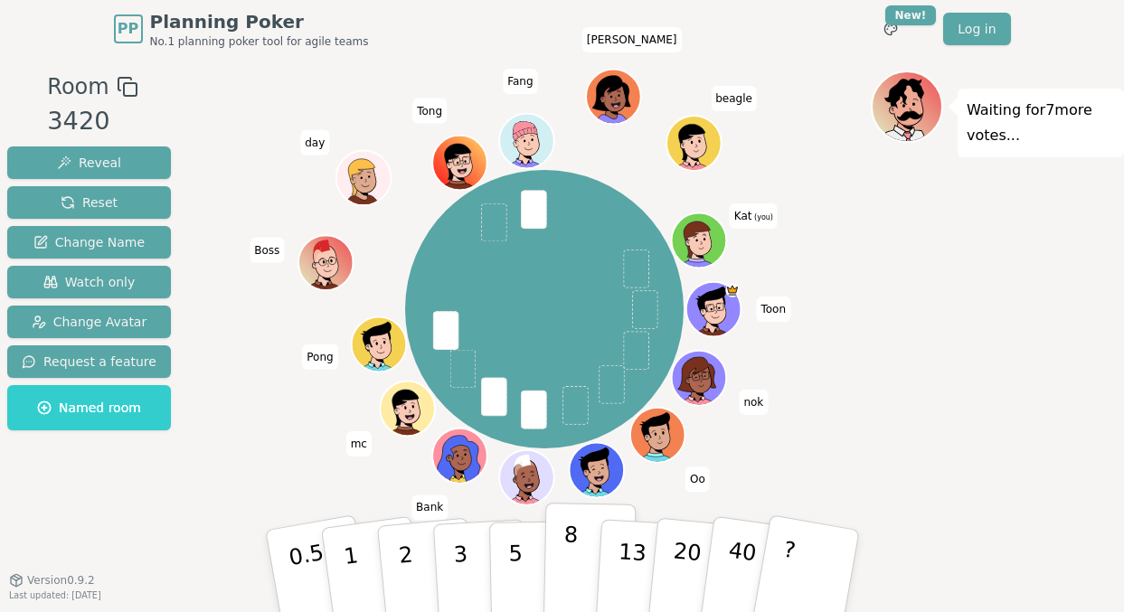
click at [573, 485] on p "8" at bounding box center [569, 571] width 15 height 98
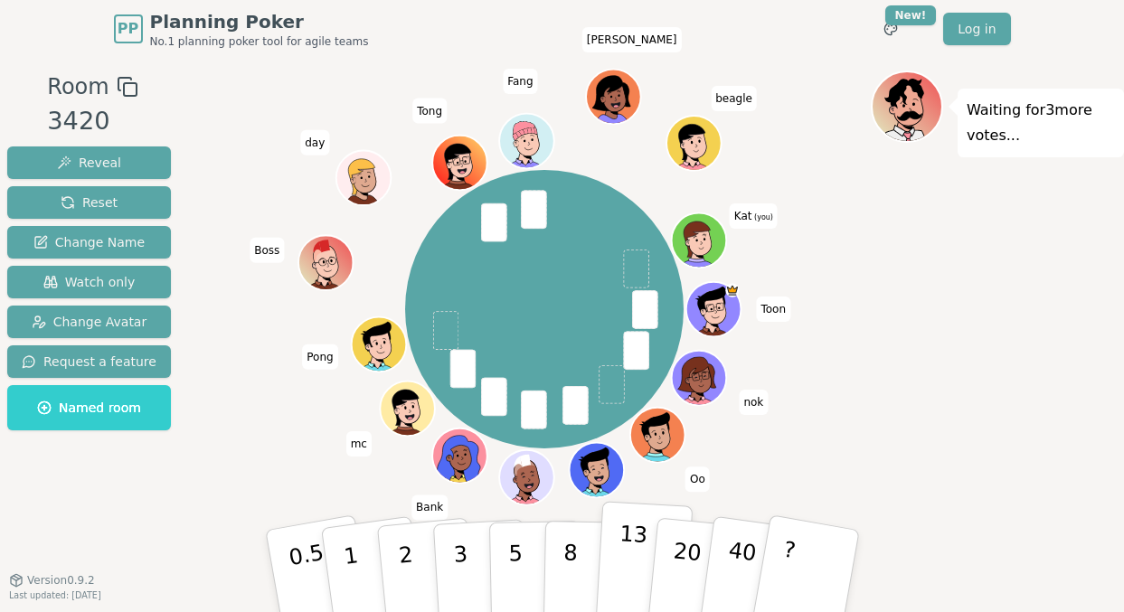
click at [611, 485] on button "13" at bounding box center [643, 571] width 99 height 141
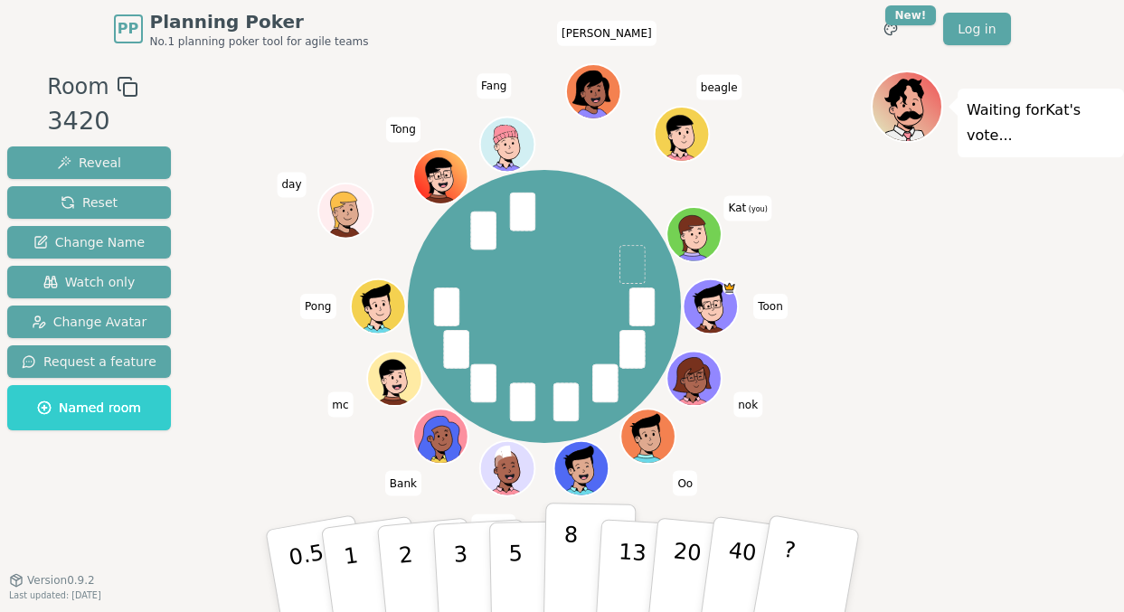
click at [571, 485] on p "8" at bounding box center [569, 571] width 15 height 98
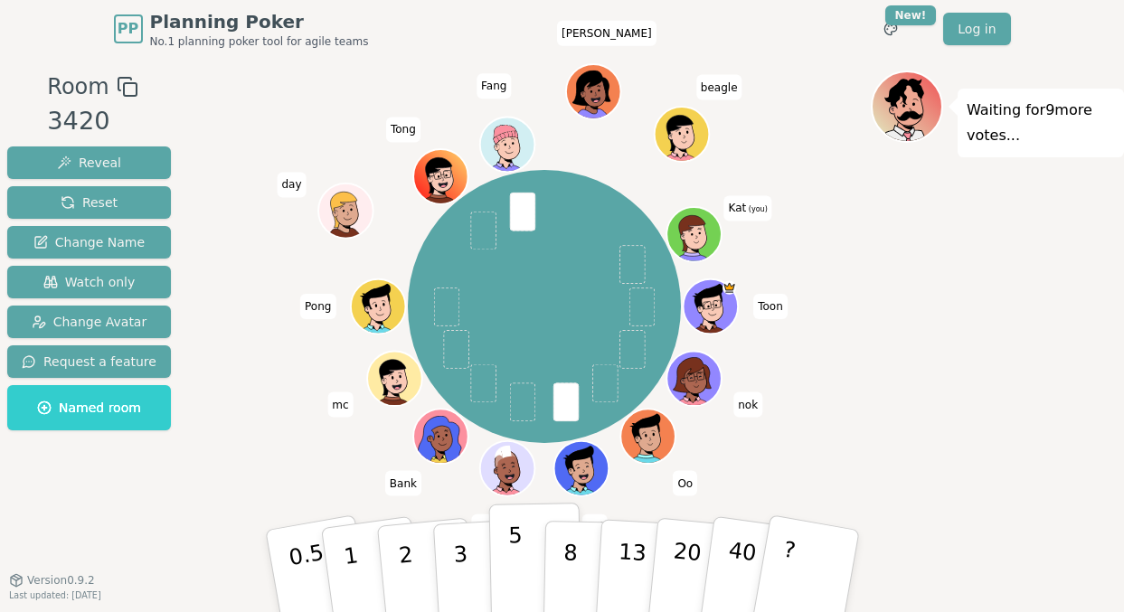
click at [526, 485] on button "5" at bounding box center [534, 571] width 93 height 137
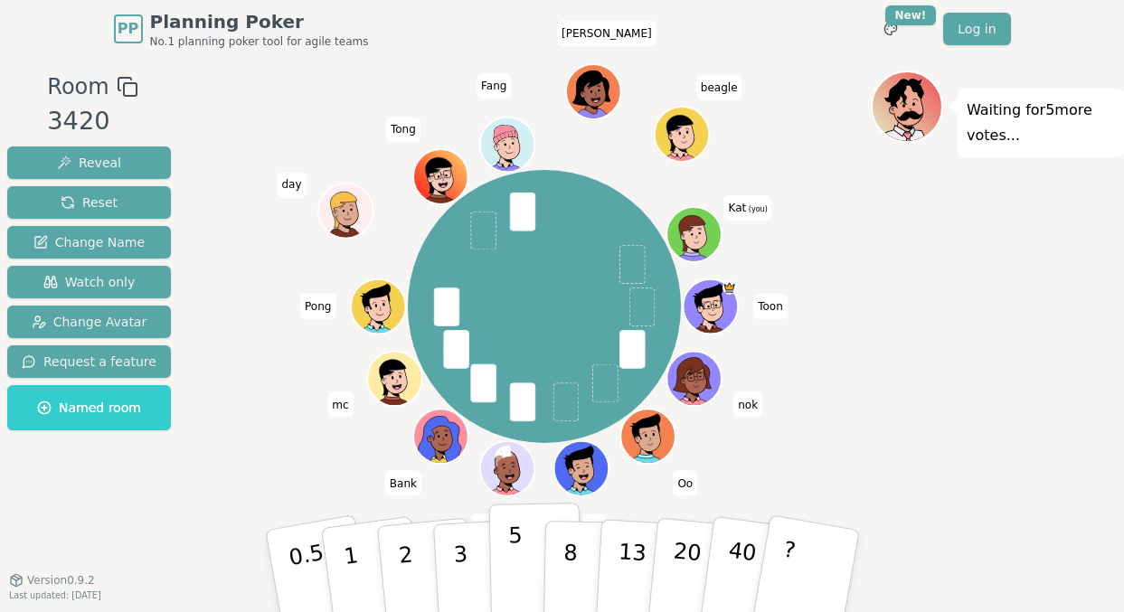
click at [526, 485] on button "5" at bounding box center [534, 571] width 93 height 137
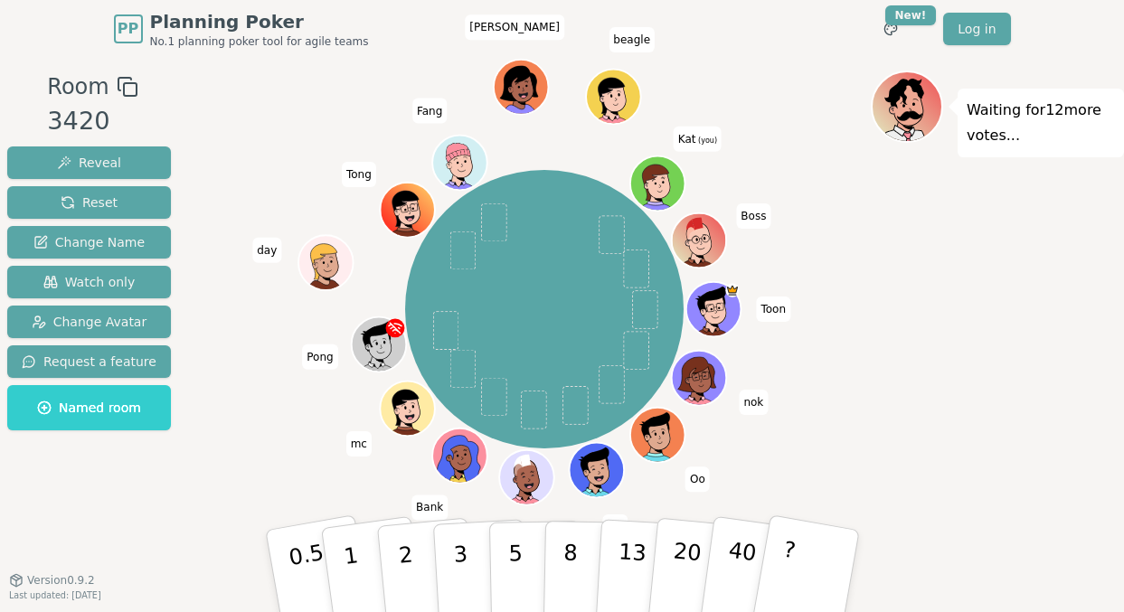
click at [836, 330] on div "Toon nok Oo gui Stamp Bank mc Pong day Tong Fang jane beagle Kat (you) Boss" at bounding box center [544, 310] width 653 height 414
